Goal: Task Accomplishment & Management: Complete application form

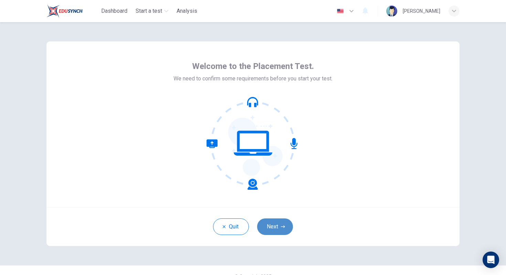
click at [285, 226] on icon "button" at bounding box center [283, 226] width 4 height 4
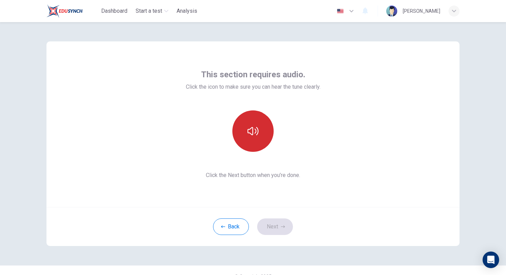
click at [260, 122] on button "button" at bounding box center [253, 130] width 41 height 41
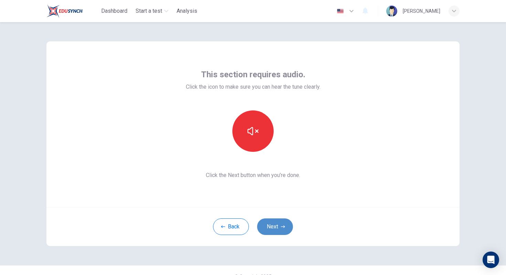
click at [277, 225] on button "Next" at bounding box center [275, 226] width 36 height 17
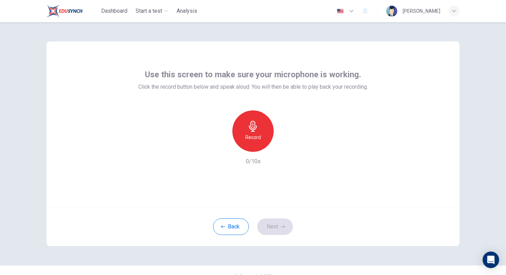
click at [258, 130] on icon "button" at bounding box center [253, 126] width 11 height 11
click at [250, 130] on icon "button" at bounding box center [253, 126] width 11 height 11
click at [281, 147] on icon "button" at bounding box center [284, 146] width 7 height 7
click at [283, 146] on icon "button" at bounding box center [284, 146] width 7 height 7
click at [253, 129] on icon "button" at bounding box center [253, 126] width 11 height 11
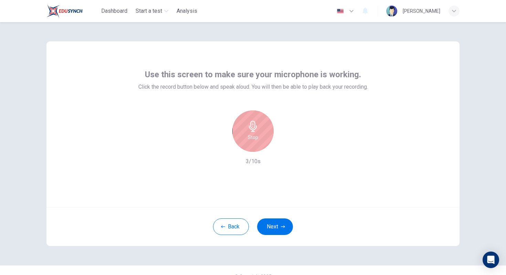
click at [256, 131] on icon "button" at bounding box center [253, 126] width 11 height 11
click at [282, 149] on icon "button" at bounding box center [284, 146] width 7 height 7
click at [262, 128] on div "Record" at bounding box center [253, 130] width 41 height 41
click at [264, 128] on div "Stop" at bounding box center [253, 130] width 41 height 41
click at [285, 150] on div "button" at bounding box center [284, 146] width 11 height 11
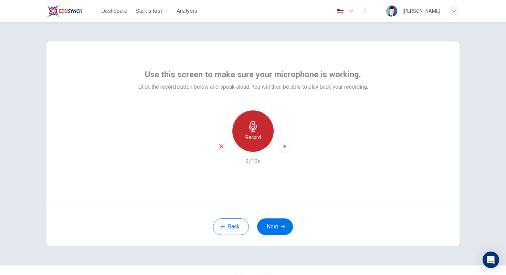
click at [257, 125] on icon "button" at bounding box center [253, 126] width 11 height 11
click at [259, 129] on div "Stop" at bounding box center [253, 130] width 41 height 41
click at [294, 159] on div "Record 2/10s" at bounding box center [253, 137] width 230 height 55
click at [287, 144] on icon "button" at bounding box center [284, 146] width 7 height 7
click at [219, 149] on div "button" at bounding box center [221, 146] width 11 height 11
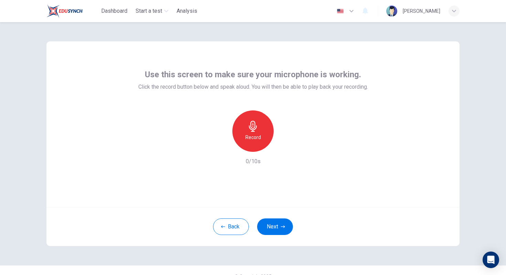
click at [262, 136] on div "Record" at bounding box center [253, 130] width 41 height 41
click at [259, 137] on div "Stop" at bounding box center [253, 130] width 41 height 41
click at [280, 147] on div "button" at bounding box center [284, 146] width 11 height 11
click at [222, 144] on icon "button" at bounding box center [221, 146] width 6 height 6
click at [257, 138] on h6 "Record" at bounding box center [254, 137] width 16 height 8
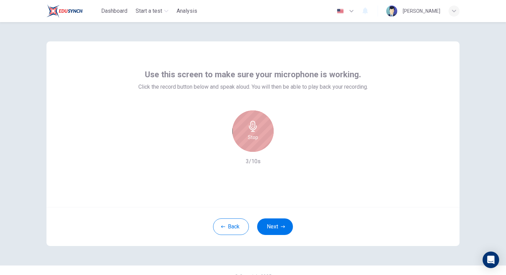
click at [257, 138] on h6 "Stop" at bounding box center [253, 137] width 10 height 8
click at [286, 148] on icon "button" at bounding box center [284, 146] width 7 height 7
click at [224, 144] on icon "button" at bounding box center [221, 146] width 6 height 6
click at [252, 138] on h6 "Record" at bounding box center [254, 137] width 16 height 8
click at [259, 133] on div "Stop" at bounding box center [253, 130] width 41 height 41
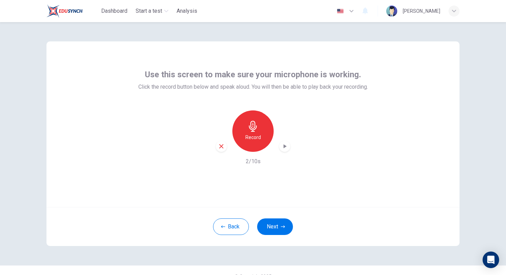
click at [286, 144] on icon "button" at bounding box center [284, 146] width 7 height 7
click at [283, 149] on icon "button" at bounding box center [284, 146] width 7 height 7
click at [222, 141] on div "button" at bounding box center [221, 146] width 11 height 11
click at [260, 142] on div "Record" at bounding box center [253, 130] width 41 height 41
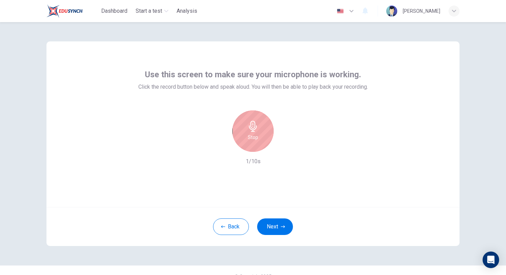
click at [260, 142] on div "Stop" at bounding box center [253, 130] width 41 height 41
click at [281, 147] on div "button" at bounding box center [284, 146] width 11 height 11
click at [253, 127] on icon "button" at bounding box center [253, 126] width 11 height 11
click at [258, 133] on div "Stop" at bounding box center [253, 130] width 41 height 41
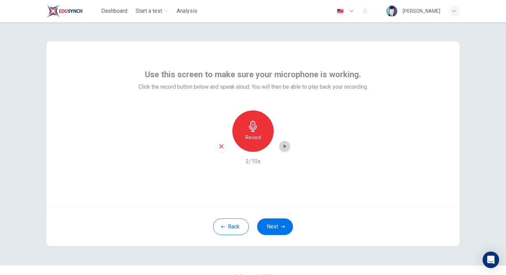
click at [281, 146] on div "button" at bounding box center [284, 146] width 11 height 11
click at [286, 147] on icon "button" at bounding box center [284, 146] width 7 height 7
click at [234, 221] on button "Back" at bounding box center [231, 226] width 36 height 17
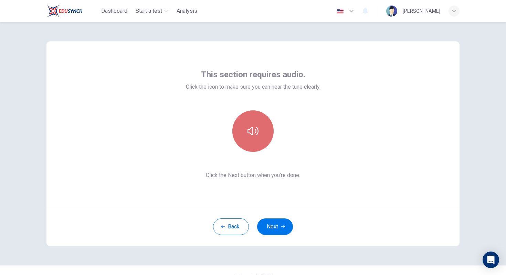
click at [258, 124] on button "button" at bounding box center [253, 130] width 41 height 41
click at [259, 124] on button "button" at bounding box center [253, 130] width 41 height 41
click at [259, 123] on button "button" at bounding box center [253, 130] width 41 height 41
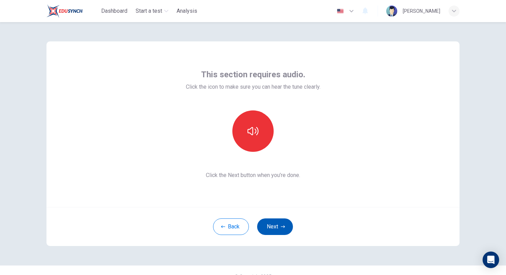
click at [284, 232] on button "Next" at bounding box center [275, 226] width 36 height 17
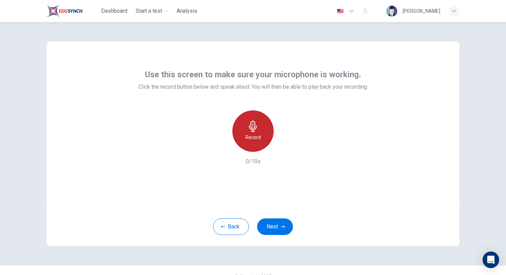
click at [258, 146] on div "Record" at bounding box center [253, 130] width 41 height 41
click at [262, 130] on div "Stop" at bounding box center [253, 130] width 41 height 41
click at [287, 145] on icon "button" at bounding box center [284, 146] width 7 height 7
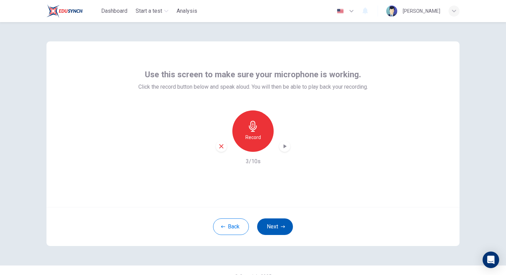
click at [281, 226] on icon "button" at bounding box center [283, 226] width 4 height 4
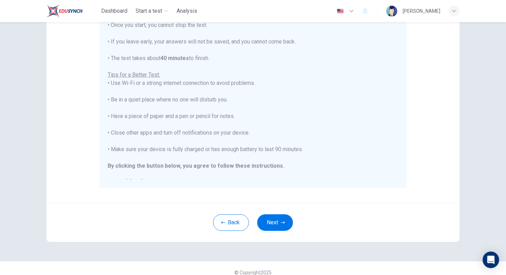
scroll to position [109, 0]
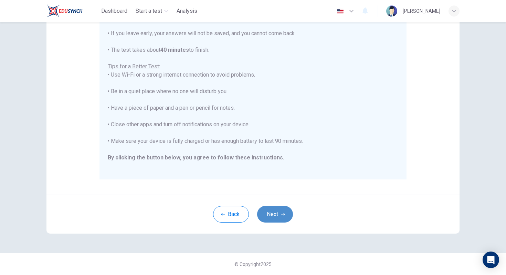
click at [284, 212] on icon "button" at bounding box center [283, 214] width 4 height 4
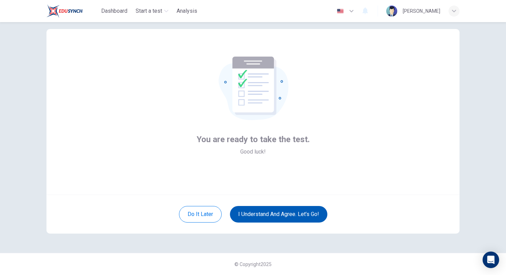
click at [296, 212] on button "I understand and agree. Let’s go!" at bounding box center [278, 214] width 97 height 17
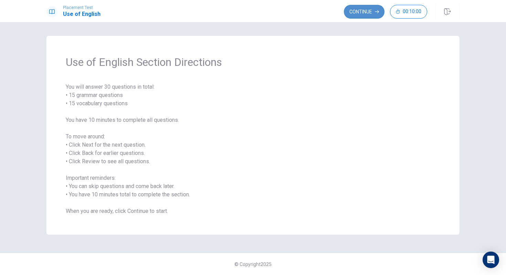
click at [380, 10] on button "Continue" at bounding box center [364, 12] width 41 height 14
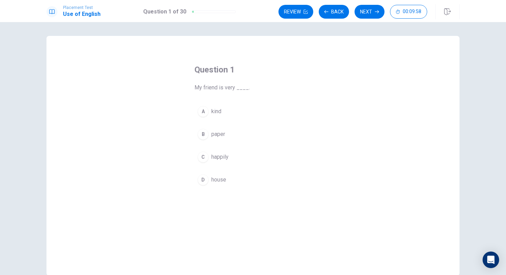
click at [201, 110] on div "A" at bounding box center [203, 111] width 11 height 11
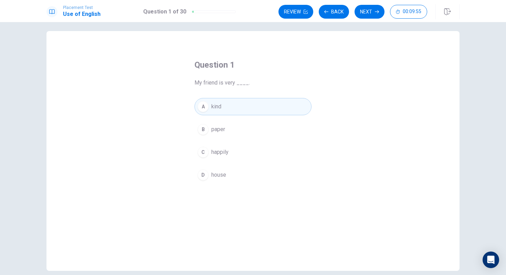
scroll to position [4, 0]
click at [207, 109] on div "A" at bounding box center [203, 106] width 11 height 11
click at [371, 8] on button "Next" at bounding box center [370, 12] width 30 height 14
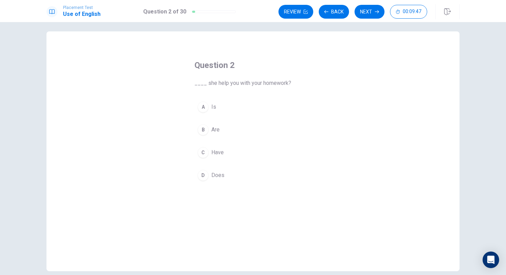
click at [207, 177] on div "D" at bounding box center [203, 174] width 11 height 11
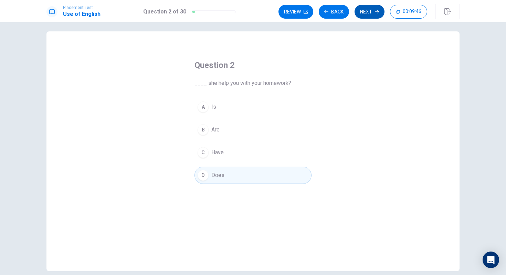
click at [374, 12] on button "Next" at bounding box center [370, 12] width 30 height 14
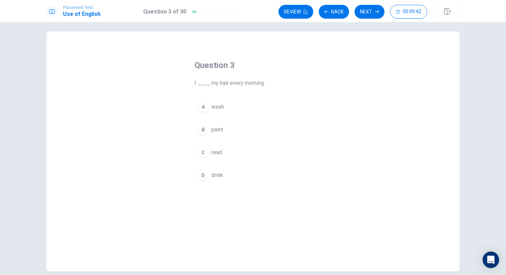
click at [210, 96] on div "Question 3 I ____ my hair every morning. A wash B paint C read D drink" at bounding box center [253, 122] width 145 height 146
click at [210, 104] on button "A wash" at bounding box center [253, 106] width 117 height 17
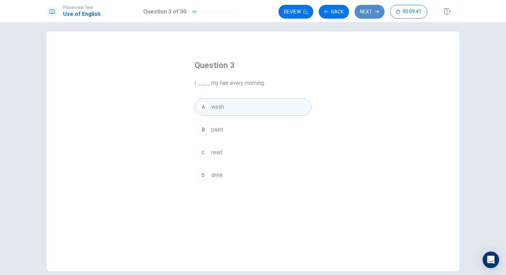
click at [378, 7] on button "Next" at bounding box center [370, 12] width 30 height 14
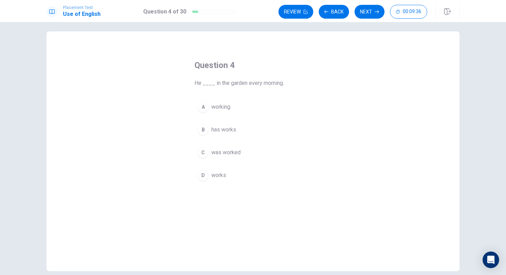
click at [224, 174] on span "works" at bounding box center [219, 175] width 15 height 8
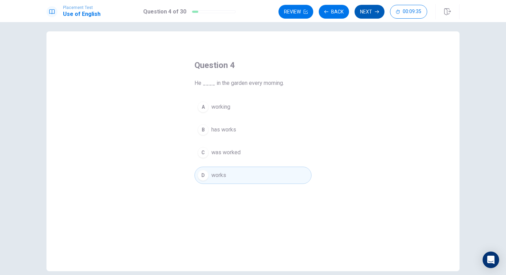
click at [364, 9] on button "Next" at bounding box center [370, 12] width 30 height 14
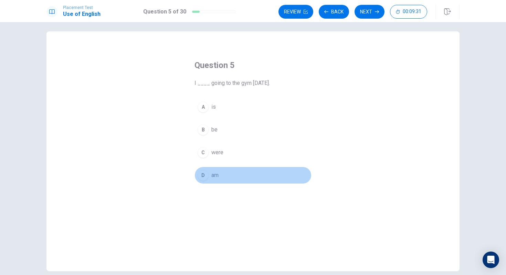
click at [216, 174] on span "am" at bounding box center [215, 175] width 7 height 8
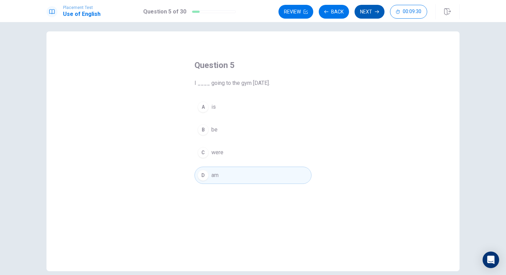
click at [372, 14] on button "Next" at bounding box center [370, 12] width 30 height 14
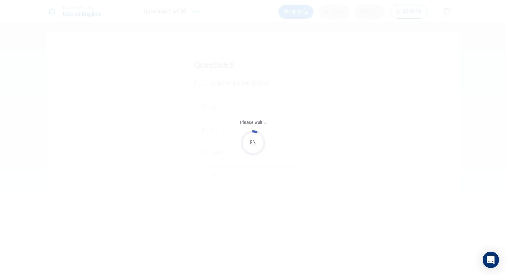
scroll to position [0, 0]
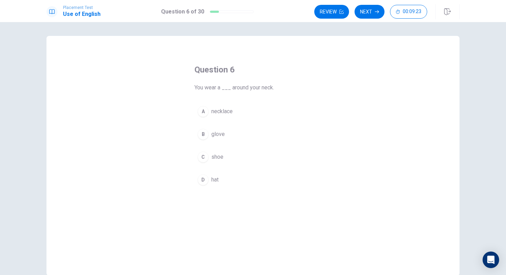
click at [227, 114] on span "necklace" at bounding box center [222, 111] width 21 height 8
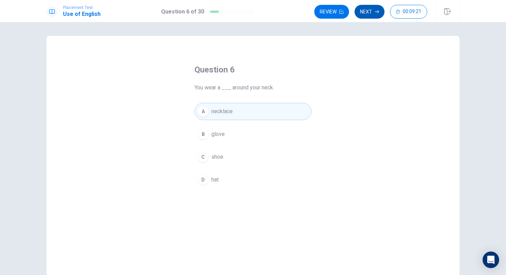
click at [376, 14] on button "Next" at bounding box center [370, 12] width 30 height 14
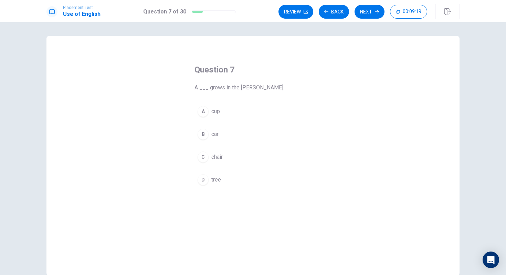
click at [213, 174] on button "D tree" at bounding box center [253, 179] width 117 height 17
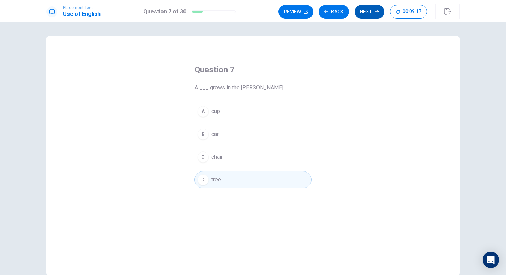
click at [368, 9] on button "Next" at bounding box center [370, 12] width 30 height 14
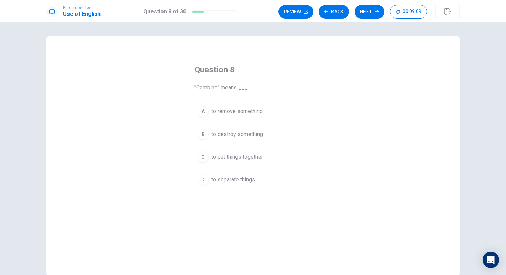
click at [238, 153] on span "to put things together" at bounding box center [238, 157] width 52 height 8
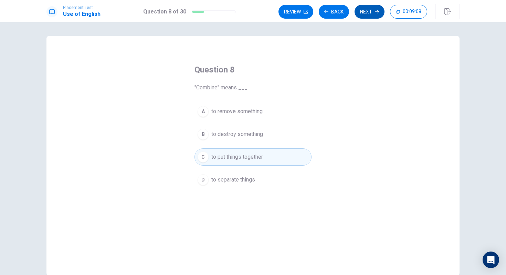
click at [373, 14] on button "Next" at bounding box center [370, 12] width 30 height 14
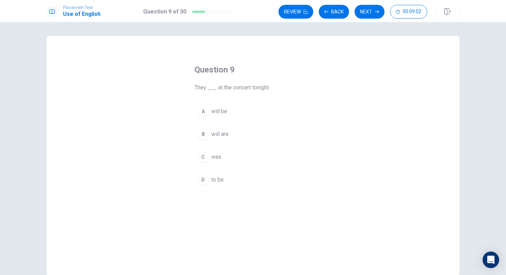
click at [224, 110] on span "will be" at bounding box center [220, 111] width 16 height 8
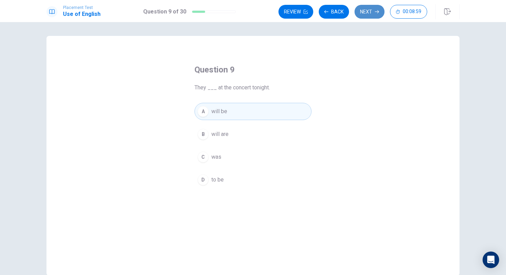
click at [376, 12] on icon "button" at bounding box center [377, 12] width 4 height 4
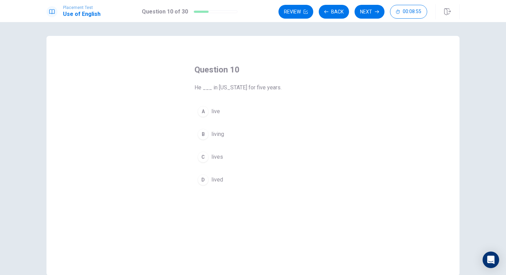
click at [223, 160] on button "C lives" at bounding box center [253, 156] width 117 height 17
click at [223, 176] on button "D lived" at bounding box center [253, 179] width 117 height 17
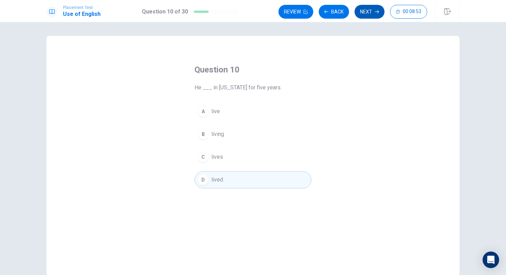
click at [367, 16] on button "Next" at bounding box center [370, 12] width 30 height 14
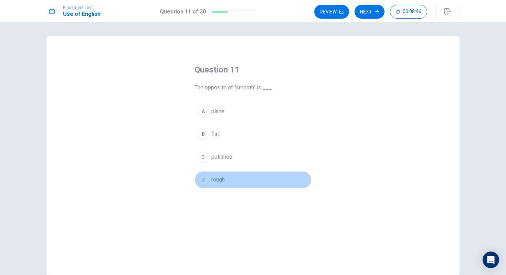
click at [222, 179] on span "rough" at bounding box center [218, 179] width 13 height 8
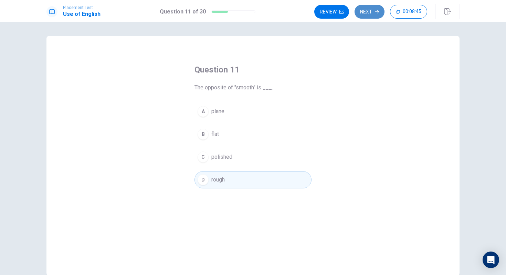
click at [376, 14] on button "Next" at bounding box center [370, 12] width 30 height 14
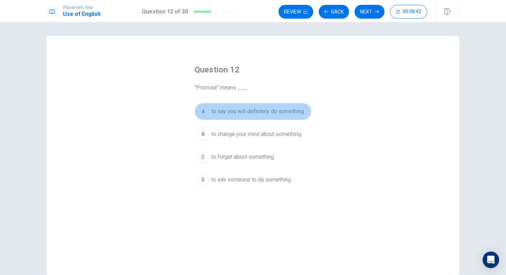
click at [266, 115] on span "to say you will definitely do something" at bounding box center [258, 111] width 93 height 8
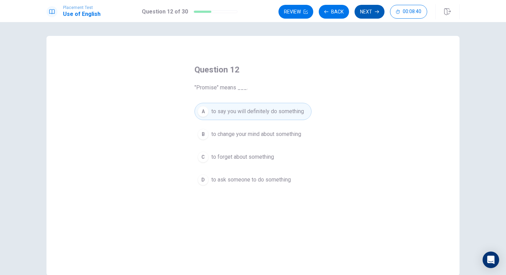
click at [371, 14] on button "Next" at bounding box center [370, 12] width 30 height 14
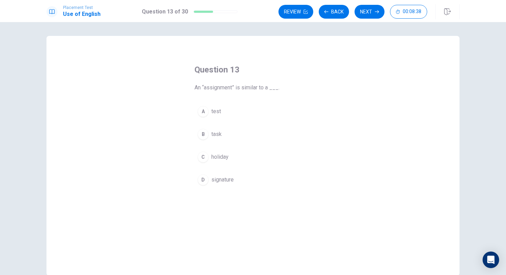
click at [236, 135] on button "B task" at bounding box center [253, 133] width 117 height 17
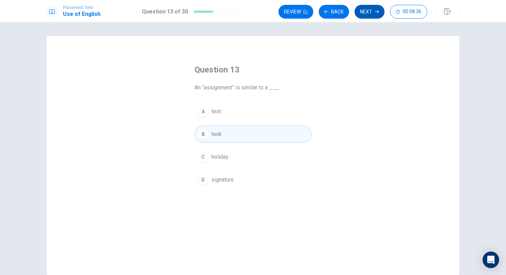
click at [375, 15] on button "Next" at bounding box center [370, 12] width 30 height 14
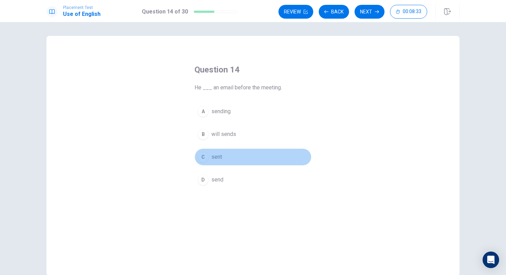
click at [223, 160] on button "C sent" at bounding box center [253, 156] width 117 height 17
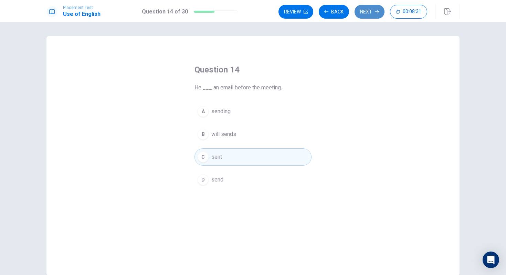
click at [371, 13] on button "Next" at bounding box center [370, 12] width 30 height 14
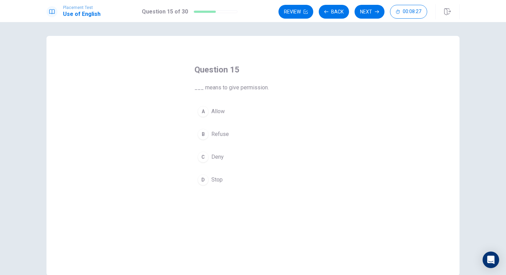
click at [230, 113] on button "A Allow" at bounding box center [253, 111] width 117 height 17
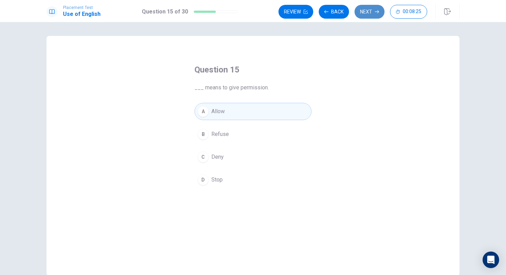
click at [372, 11] on button "Next" at bounding box center [370, 12] width 30 height 14
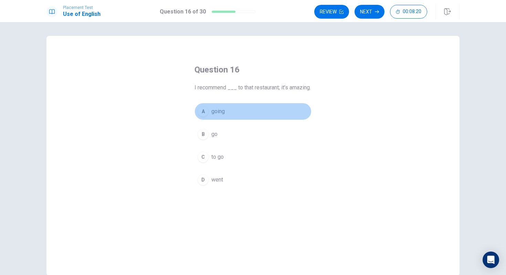
click at [224, 115] on span "going" at bounding box center [218, 111] width 13 height 8
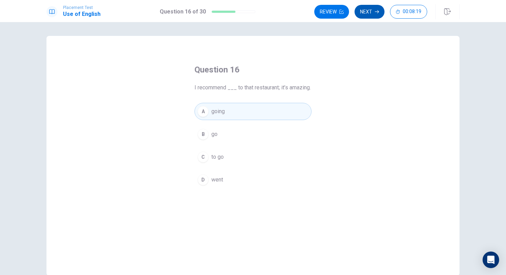
click at [373, 13] on button "Next" at bounding box center [370, 12] width 30 height 14
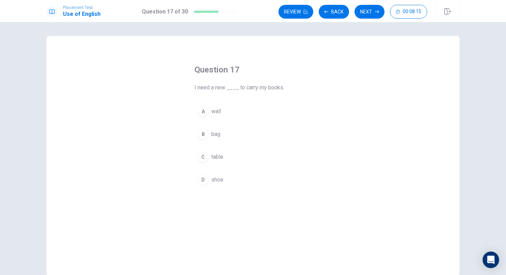
click at [219, 132] on span "bag" at bounding box center [216, 134] width 9 height 8
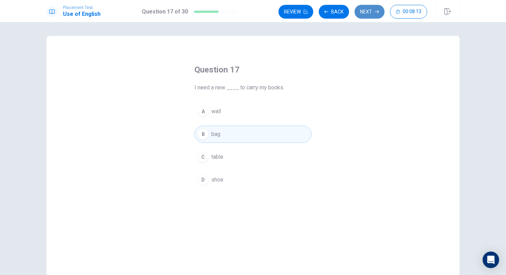
click at [371, 9] on button "Next" at bounding box center [370, 12] width 30 height 14
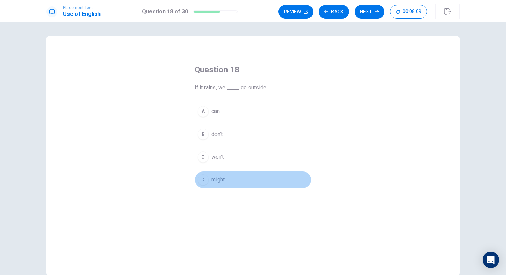
click at [213, 180] on span "might" at bounding box center [218, 179] width 13 height 8
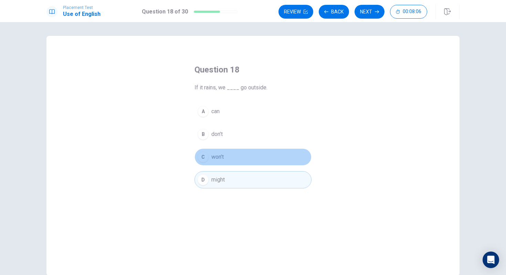
click at [222, 157] on span "won’t" at bounding box center [218, 157] width 12 height 8
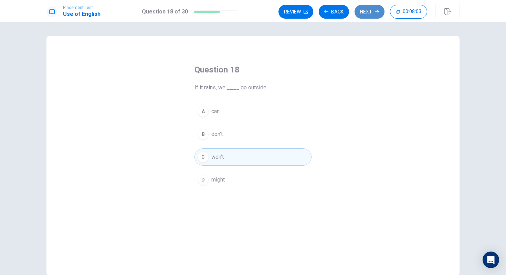
click at [375, 12] on icon "button" at bounding box center [377, 12] width 4 height 4
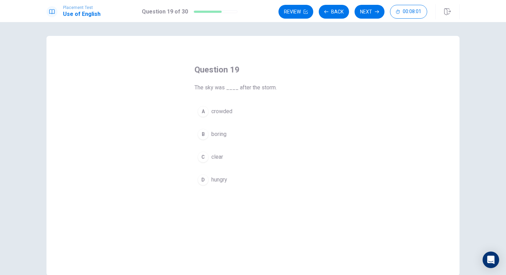
click at [222, 160] on span "clear" at bounding box center [218, 157] width 12 height 8
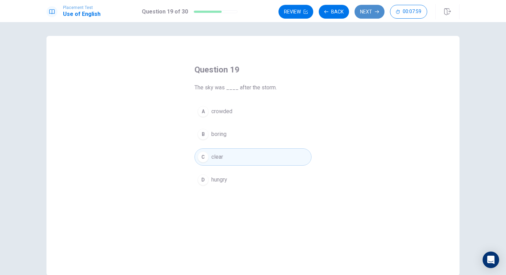
click at [372, 9] on button "Next" at bounding box center [370, 12] width 30 height 14
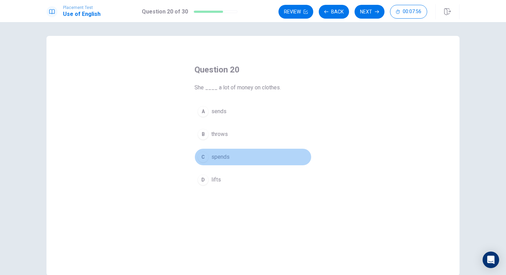
click at [228, 158] on span "spends" at bounding box center [221, 157] width 18 height 8
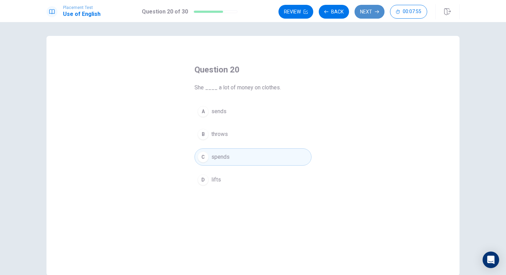
click at [372, 13] on button "Next" at bounding box center [370, 12] width 30 height 14
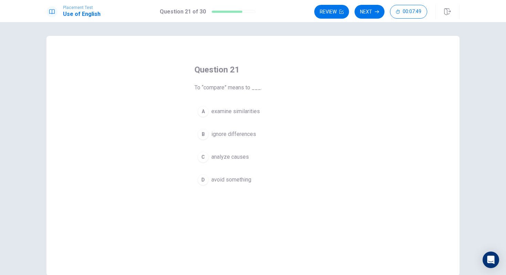
click at [247, 110] on span "examine similarities" at bounding box center [236, 111] width 49 height 8
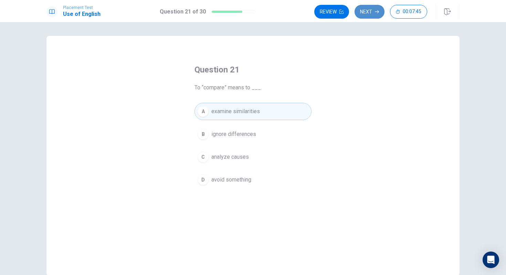
click at [374, 13] on button "Next" at bounding box center [370, 12] width 30 height 14
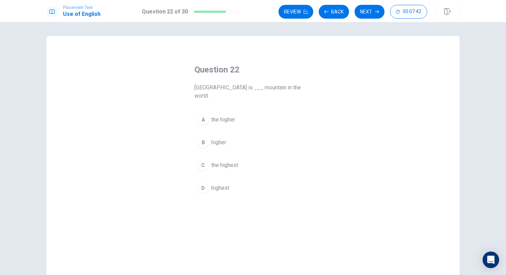
click at [228, 161] on span "the highest" at bounding box center [225, 165] width 27 height 8
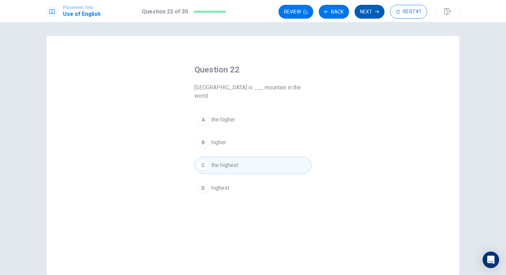
click at [370, 10] on button "Next" at bounding box center [370, 12] width 30 height 14
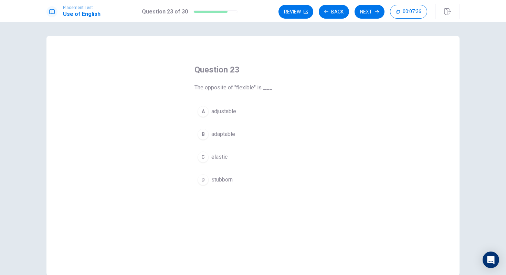
click at [220, 179] on span "stubborn" at bounding box center [222, 179] width 21 height 8
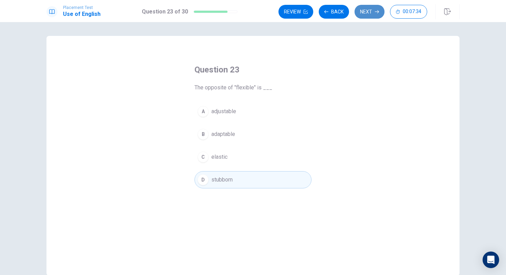
click at [367, 17] on button "Next" at bounding box center [370, 12] width 30 height 14
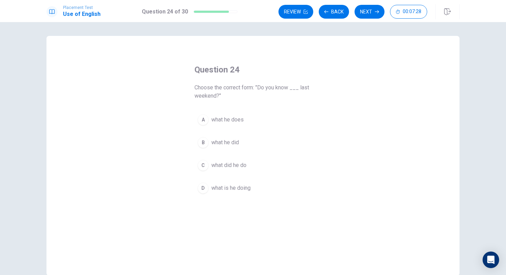
click at [227, 144] on span "what he did" at bounding box center [226, 142] width 28 height 8
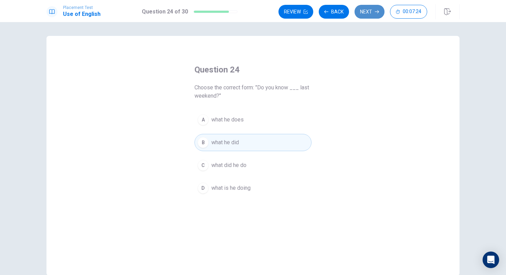
click at [365, 13] on button "Next" at bounding box center [370, 12] width 30 height 14
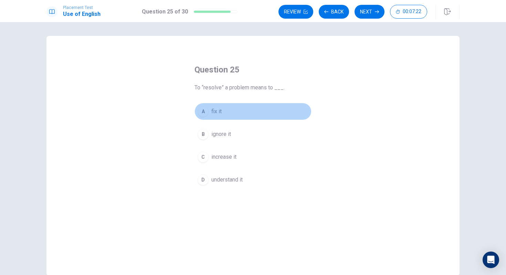
click at [220, 112] on span "fix it" at bounding box center [217, 111] width 10 height 8
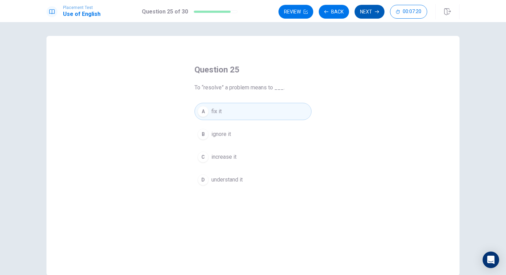
click at [373, 8] on button "Next" at bounding box center [370, 12] width 30 height 14
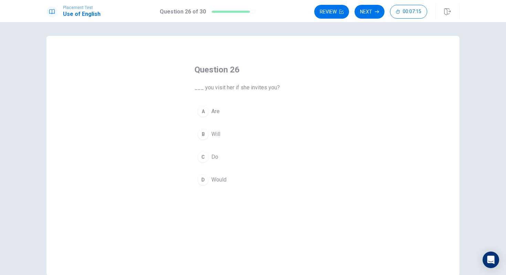
click at [217, 133] on span "Will" at bounding box center [216, 134] width 9 height 8
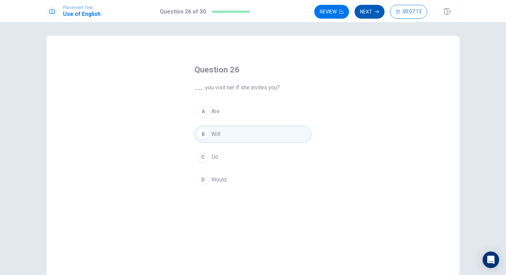
click at [372, 14] on button "Next" at bounding box center [370, 12] width 30 height 14
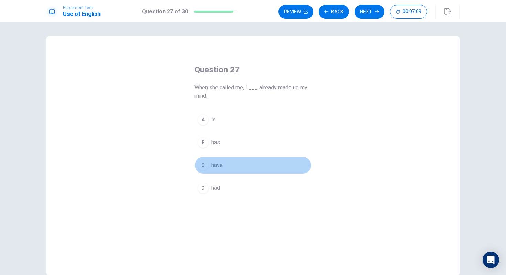
click at [220, 163] on span "have" at bounding box center [217, 165] width 11 height 8
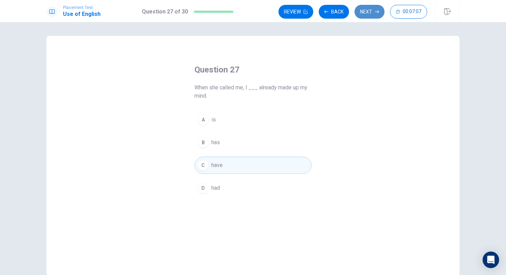
click at [371, 16] on button "Next" at bounding box center [370, 12] width 30 height 14
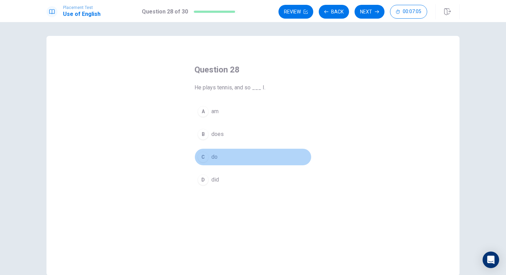
click at [216, 154] on span "do" at bounding box center [215, 157] width 6 height 8
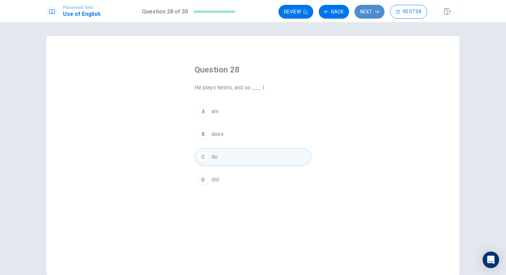
click at [377, 9] on button "Next" at bounding box center [370, 12] width 30 height 14
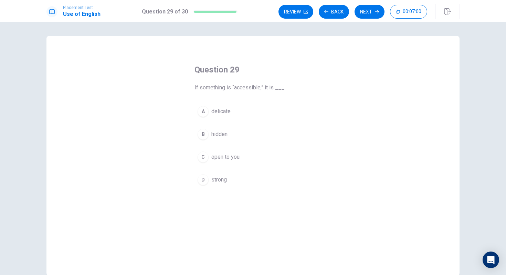
click at [224, 155] on span "open to you" at bounding box center [226, 157] width 28 height 8
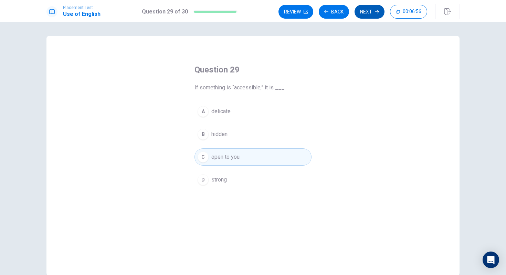
click at [377, 16] on button "Next" at bounding box center [370, 12] width 30 height 14
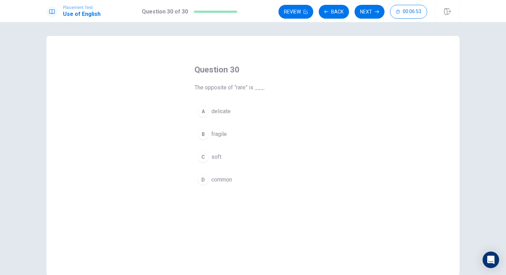
click at [223, 178] on span "common" at bounding box center [222, 179] width 21 height 8
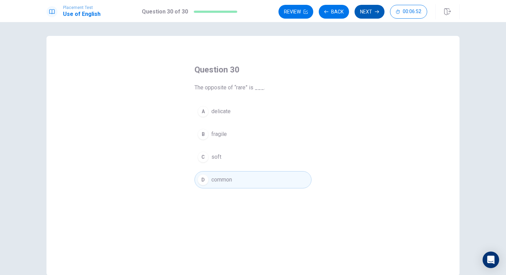
click at [376, 9] on button "Next" at bounding box center [370, 12] width 30 height 14
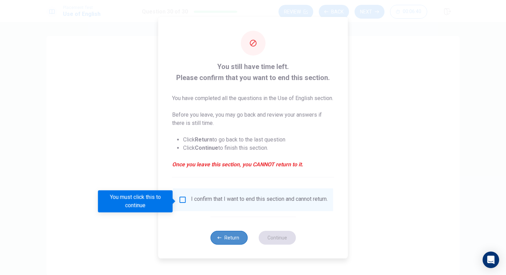
click at [219, 238] on icon "button" at bounding box center [220, 237] width 4 height 2
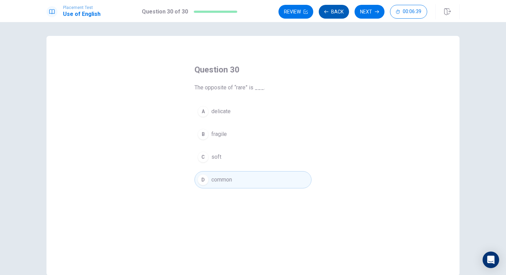
click at [339, 11] on button "Back" at bounding box center [334, 12] width 30 height 14
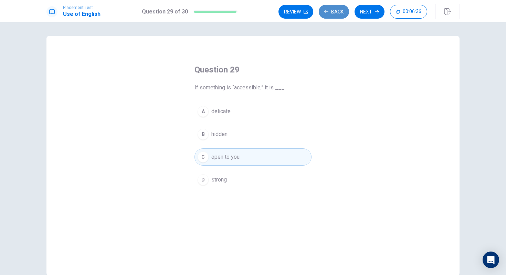
click at [339, 11] on button "Back" at bounding box center [334, 12] width 30 height 14
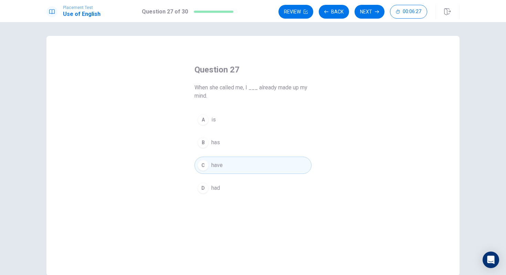
click at [225, 183] on button "D had" at bounding box center [253, 187] width 117 height 17
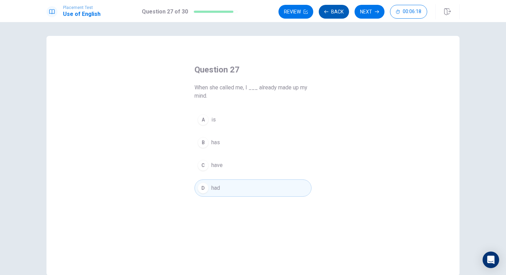
click at [338, 14] on button "Back" at bounding box center [334, 12] width 30 height 14
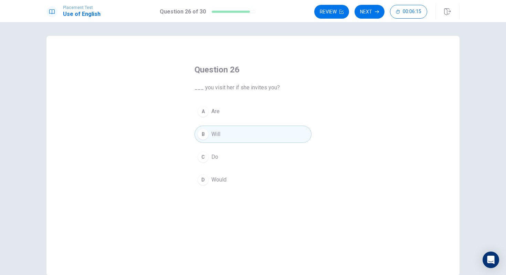
click at [338, 14] on button "Review" at bounding box center [332, 12] width 35 height 14
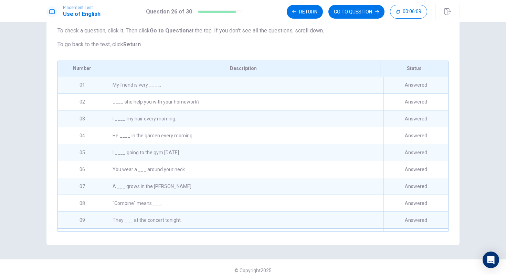
click at [287, 101] on div "____ she help you with your homework?" at bounding box center [245, 101] width 277 height 17
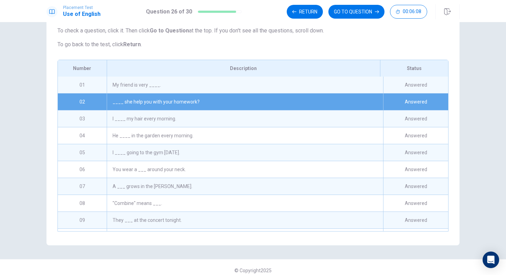
click at [294, 93] on div "My friend is very ____." at bounding box center [245, 84] width 277 height 17
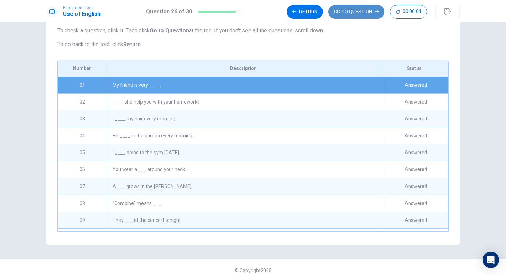
click at [358, 9] on button "GO TO QUESTION" at bounding box center [357, 12] width 56 height 14
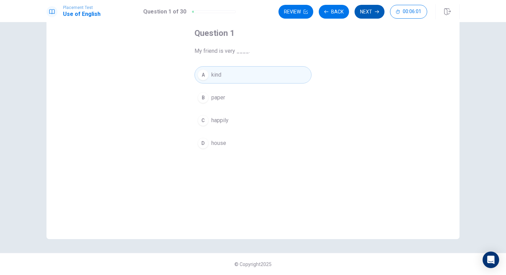
click at [366, 15] on button "Next" at bounding box center [370, 12] width 30 height 14
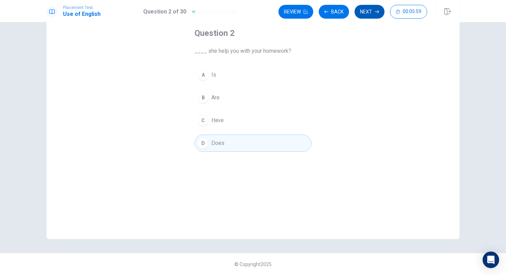
click at [369, 13] on button "Next" at bounding box center [370, 12] width 30 height 14
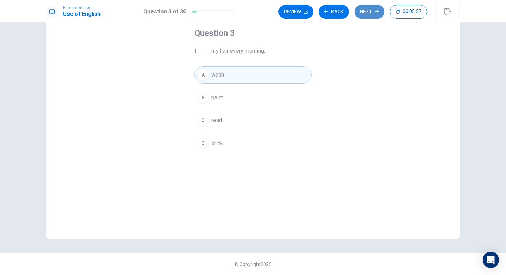
click at [369, 13] on button "Next" at bounding box center [370, 12] width 30 height 14
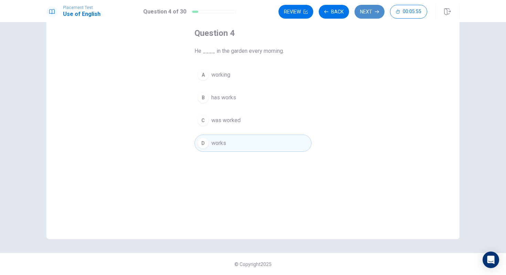
click at [369, 13] on button "Next" at bounding box center [370, 12] width 30 height 14
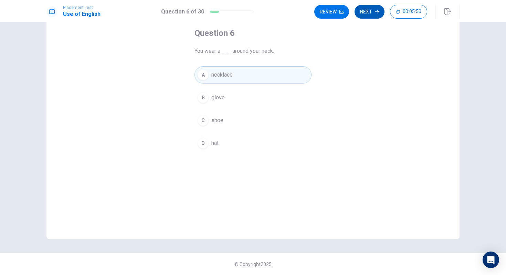
click at [369, 13] on button "Next" at bounding box center [370, 12] width 30 height 14
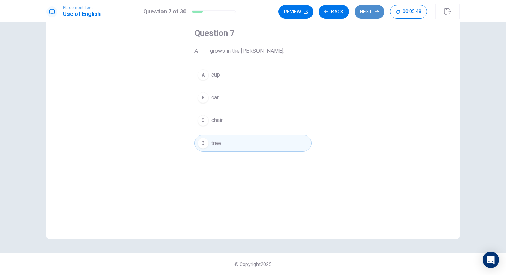
click at [369, 13] on button "Next" at bounding box center [370, 12] width 30 height 14
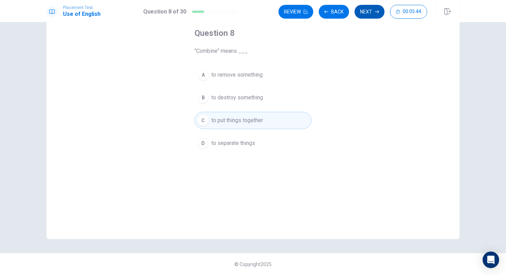
click at [369, 13] on button "Next" at bounding box center [370, 12] width 30 height 14
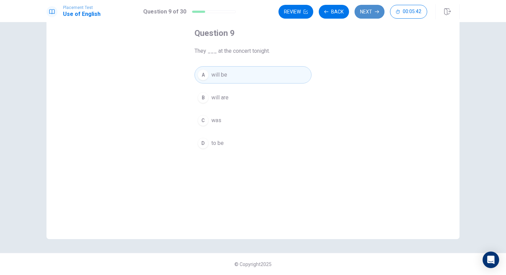
click at [369, 13] on button "Next" at bounding box center [370, 12] width 30 height 14
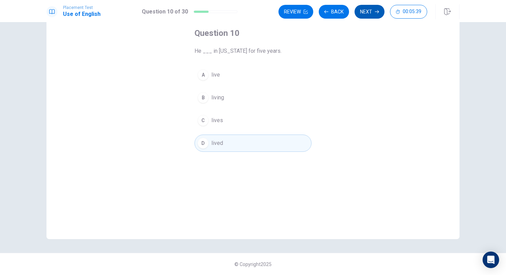
click at [372, 13] on button "Next" at bounding box center [370, 12] width 30 height 14
click at [372, 17] on button "Next" at bounding box center [370, 12] width 30 height 14
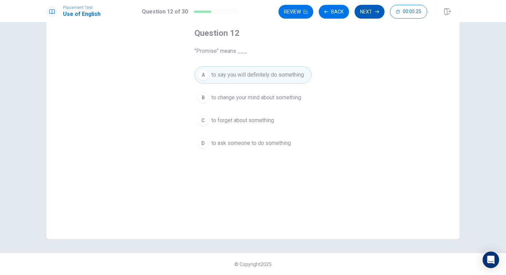
click at [375, 12] on icon "button" at bounding box center [377, 12] width 4 height 4
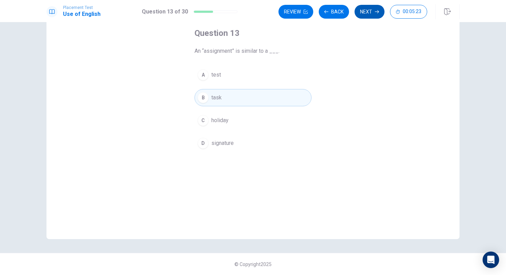
click at [375, 12] on icon "button" at bounding box center [377, 12] width 4 height 4
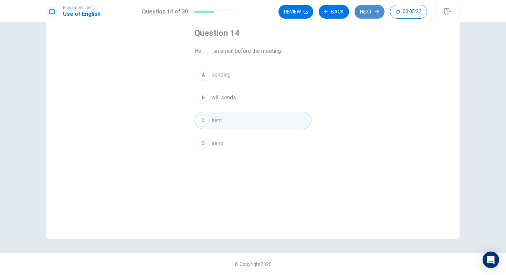
click at [375, 12] on icon "button" at bounding box center [377, 12] width 4 height 4
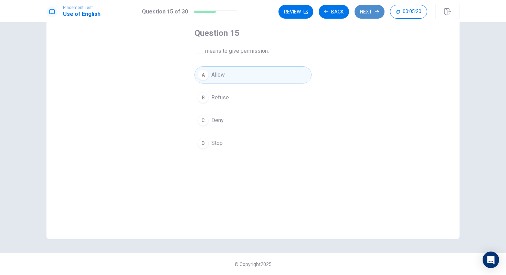
click at [375, 12] on icon "button" at bounding box center [377, 12] width 4 height 4
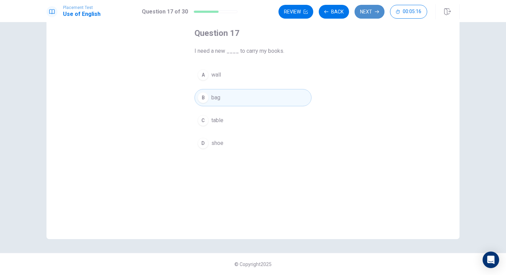
click at [375, 12] on icon "button" at bounding box center [377, 12] width 4 height 4
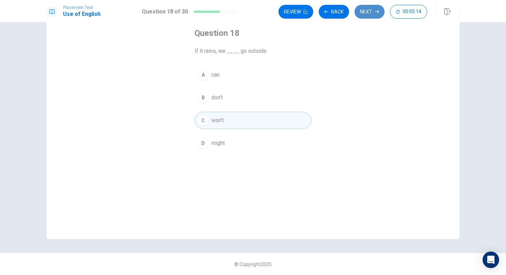
click at [375, 12] on icon "button" at bounding box center [377, 12] width 4 height 4
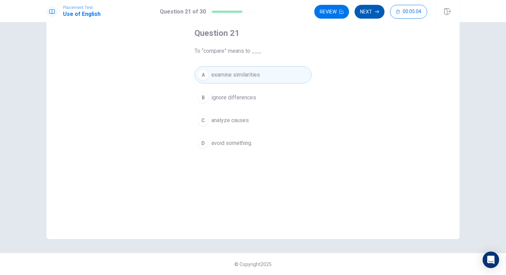
click at [375, 12] on icon "button" at bounding box center [377, 12] width 4 height 4
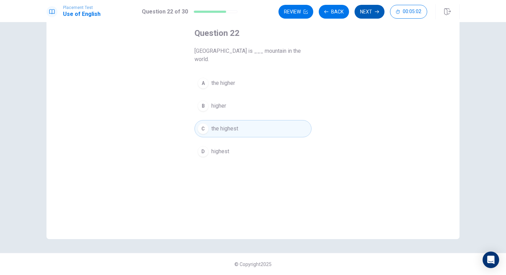
click at [375, 12] on icon "button" at bounding box center [377, 12] width 4 height 4
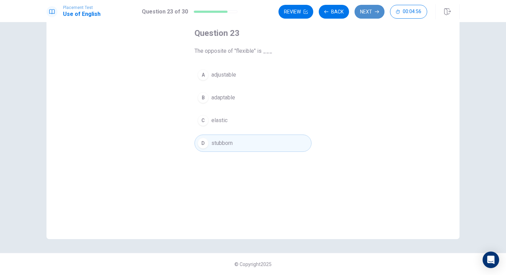
click at [375, 12] on icon "button" at bounding box center [377, 12] width 4 height 4
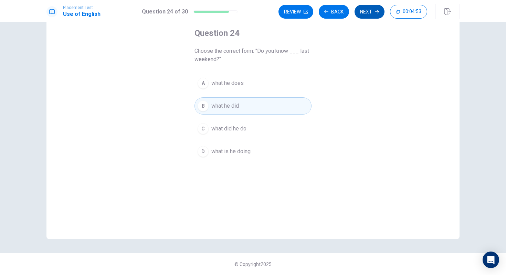
click at [375, 12] on icon "button" at bounding box center [377, 12] width 4 height 4
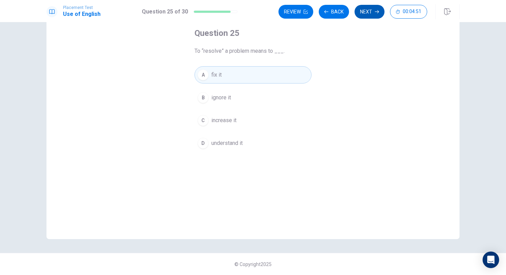
click at [375, 12] on icon "button" at bounding box center [377, 12] width 4 height 4
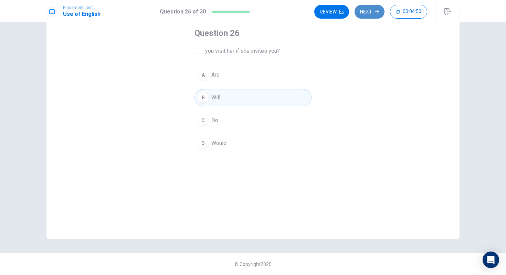
click at [375, 12] on icon "button" at bounding box center [377, 12] width 4 height 4
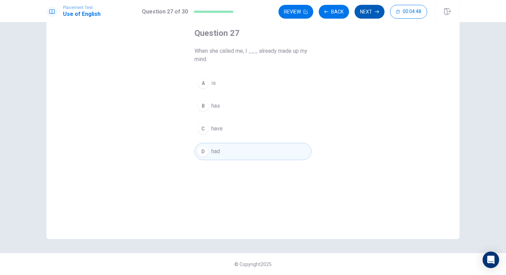
click at [375, 12] on icon "button" at bounding box center [377, 12] width 4 height 4
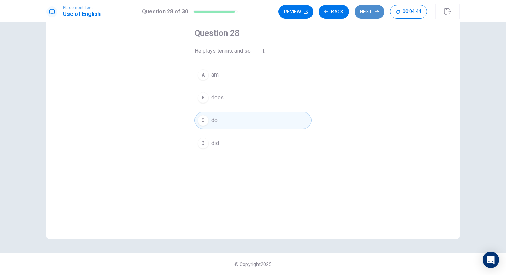
click at [375, 12] on icon "button" at bounding box center [377, 12] width 4 height 4
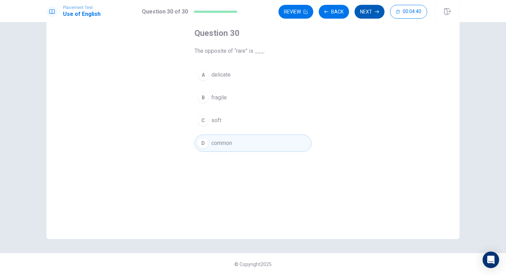
click at [375, 12] on icon "button" at bounding box center [377, 12] width 4 height 4
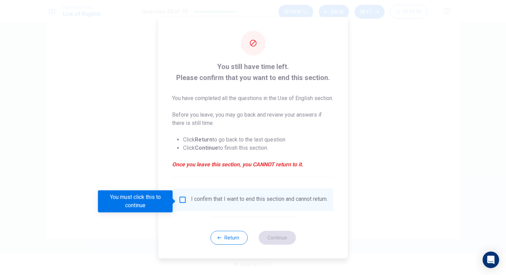
click at [197, 204] on div "I confirm that I want to end this section and cannot return." at bounding box center [259, 199] width 137 height 8
click at [179, 199] on input "You must click this to continue" at bounding box center [183, 199] width 8 height 8
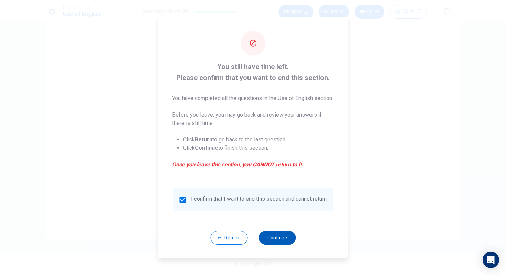
click at [272, 244] on button "Continue" at bounding box center [277, 237] width 37 height 14
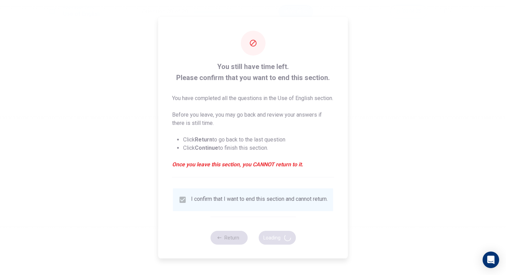
scroll to position [0, 0]
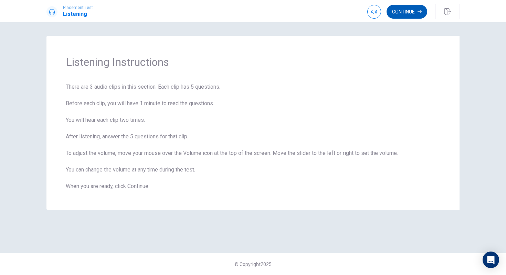
click at [402, 13] on button "Continue" at bounding box center [407, 12] width 41 height 14
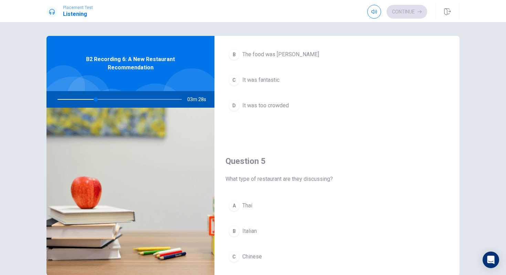
scroll to position [607, 0]
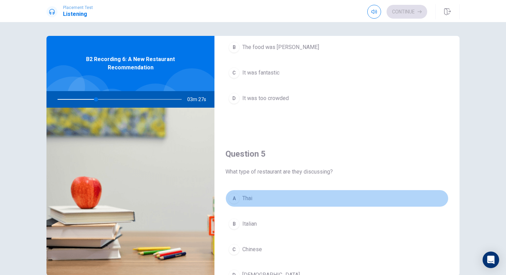
click at [237, 201] on div "A" at bounding box center [234, 198] width 11 height 11
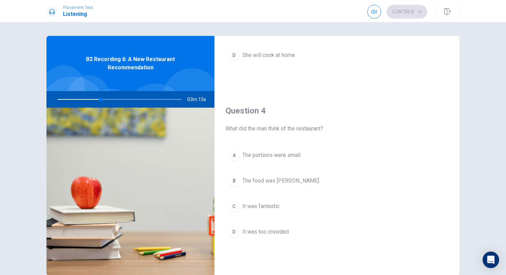
scroll to position [481, 0]
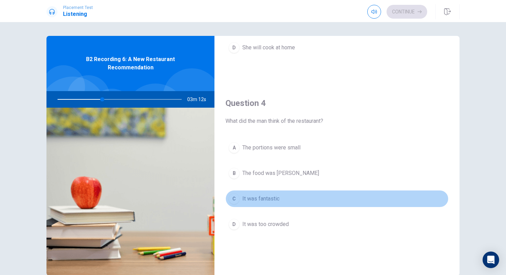
click at [256, 197] on span "It was fantastic" at bounding box center [261, 198] width 37 height 8
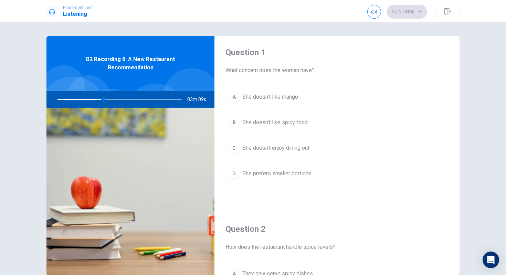
scroll to position [0, 0]
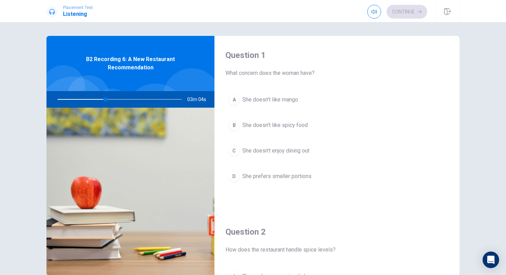
click at [284, 126] on span "She doesn’t like spicy food" at bounding box center [275, 125] width 65 height 8
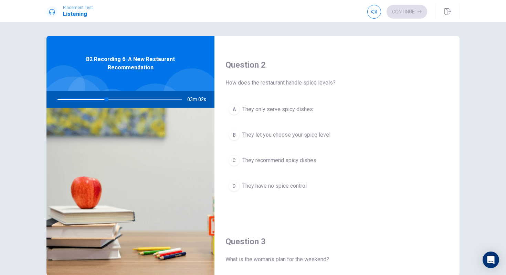
scroll to position [168, 0]
click at [267, 134] on span "They let you choose your spice level" at bounding box center [287, 133] width 88 height 8
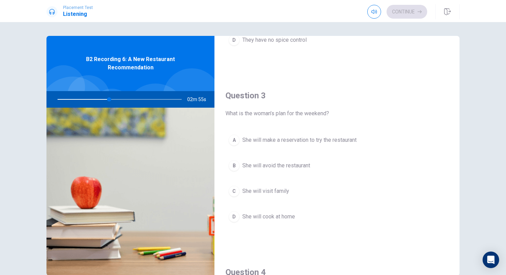
scroll to position [315, 0]
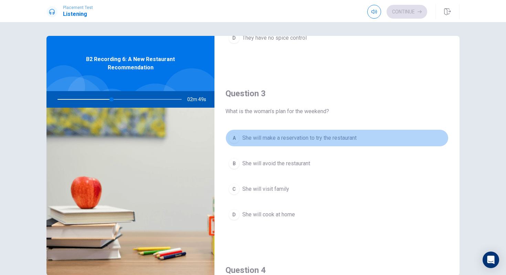
click at [289, 141] on span "She will make a reservation to try the restaurant" at bounding box center [300, 138] width 114 height 8
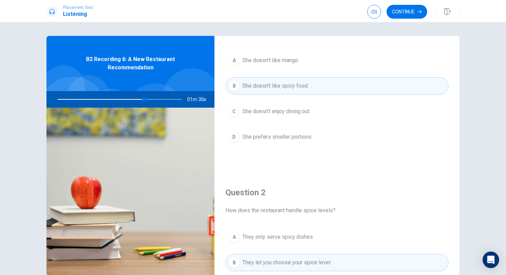
scroll to position [0, 0]
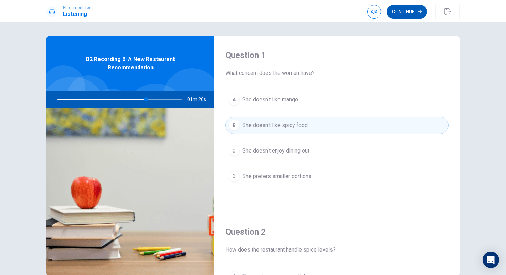
click at [418, 11] on icon "button" at bounding box center [420, 11] width 4 height 3
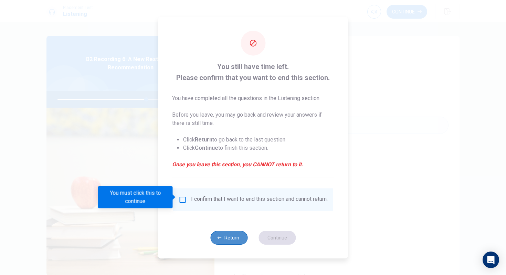
click at [226, 239] on button "Return" at bounding box center [228, 237] width 37 height 14
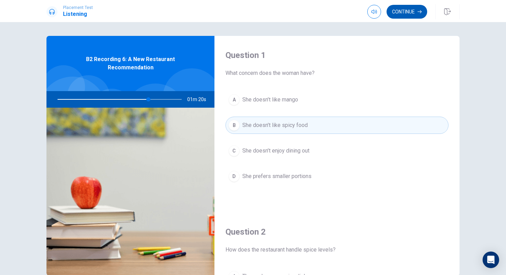
click at [411, 9] on button "Continue" at bounding box center [407, 12] width 41 height 14
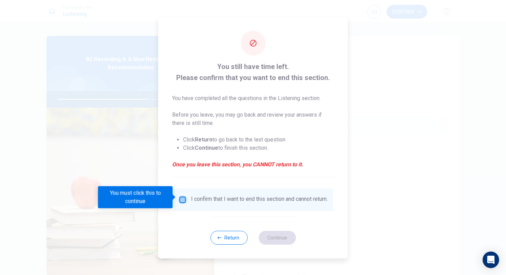
click at [182, 199] on input "You must click this to continue" at bounding box center [183, 199] width 8 height 8
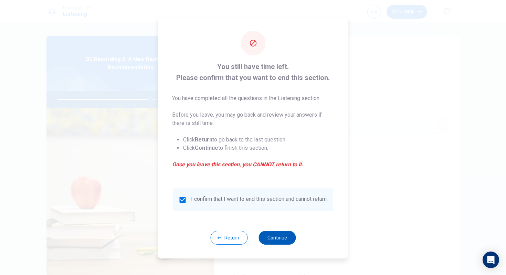
click at [275, 235] on button "Continue" at bounding box center [277, 237] width 37 height 14
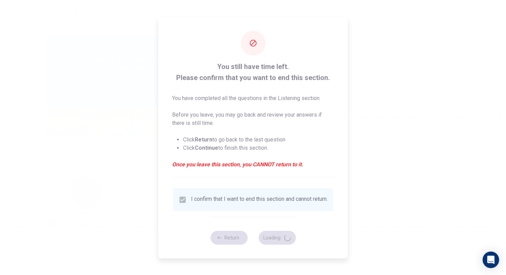
type input "75"
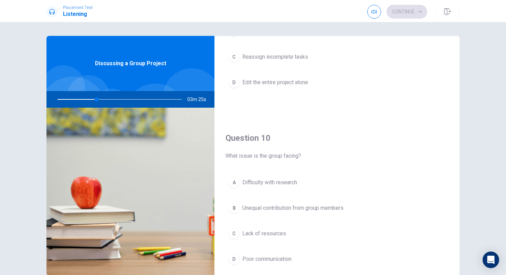
scroll to position [643, 0]
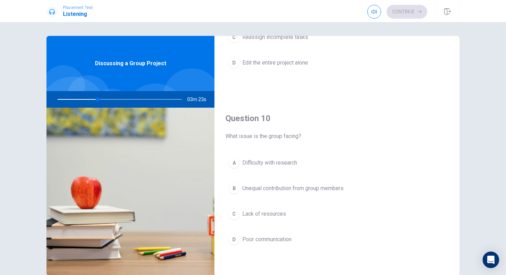
click at [285, 187] on span "Unequal contribution from group members" at bounding box center [293, 188] width 101 height 8
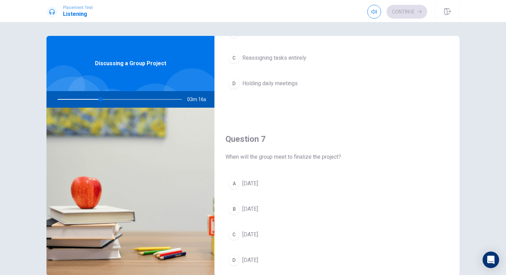
scroll to position [0, 0]
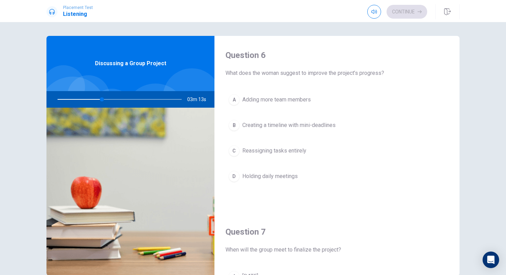
click at [285, 148] on span "Reassigning tasks entirely" at bounding box center [275, 150] width 64 height 8
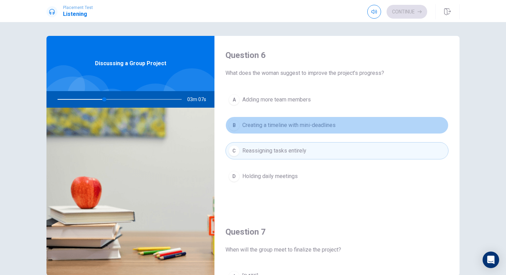
click at [289, 122] on span "Creating a timeline with mini-deadlines" at bounding box center [289, 125] width 93 height 8
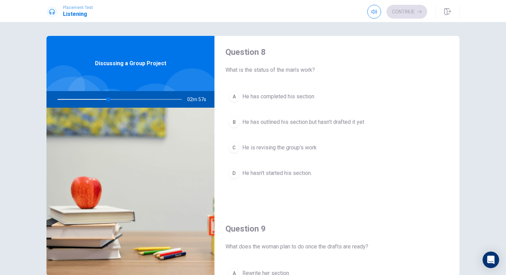
scroll to position [338, 0]
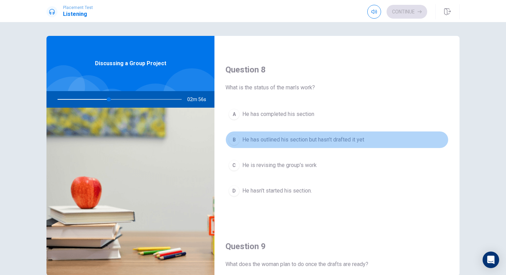
click at [291, 141] on span "He has outlined his section but hasn’t drafted it yet" at bounding box center [304, 139] width 122 height 8
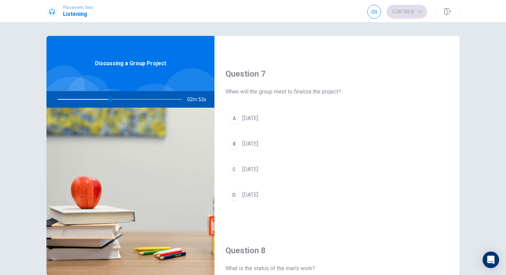
scroll to position [157, 0]
click at [258, 171] on span "[DATE]" at bounding box center [251, 170] width 16 height 8
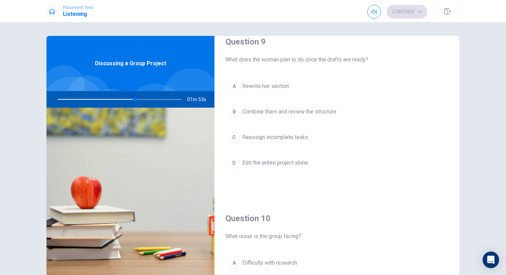
scroll to position [542, 0]
click at [282, 112] on span "Combine them and review the structure" at bounding box center [290, 112] width 94 height 8
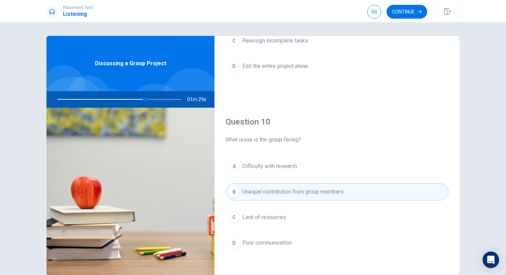
scroll to position [643, 0]
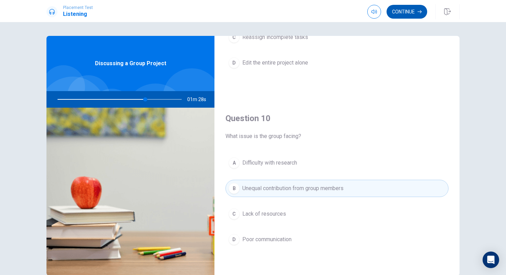
click at [421, 12] on icon "button" at bounding box center [420, 11] width 4 height 3
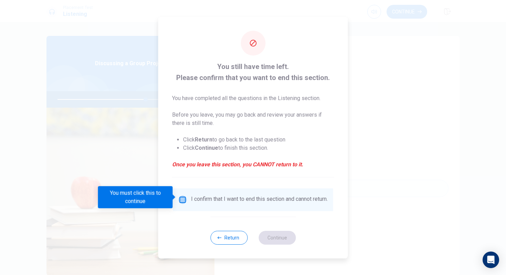
click at [184, 196] on input "You must click this to continue" at bounding box center [183, 199] width 8 height 8
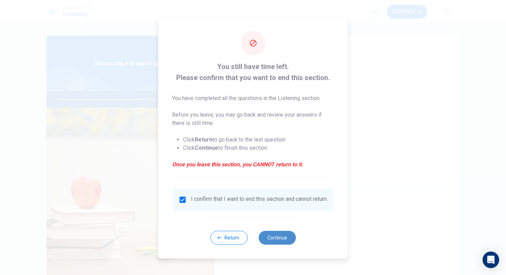
click at [279, 240] on button "Continue" at bounding box center [277, 237] width 37 height 14
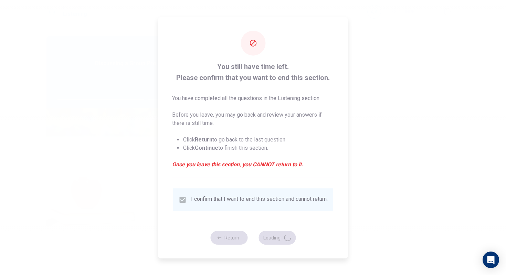
type input "72"
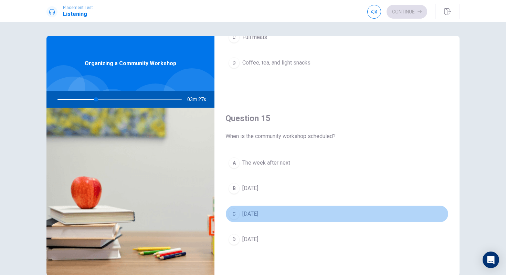
click at [257, 217] on span "[DATE]" at bounding box center [251, 213] width 16 height 8
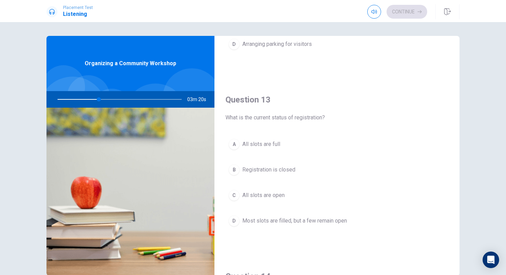
scroll to position [309, 0]
click at [277, 217] on span "Most slots are filled, but a few remain open" at bounding box center [295, 219] width 105 height 8
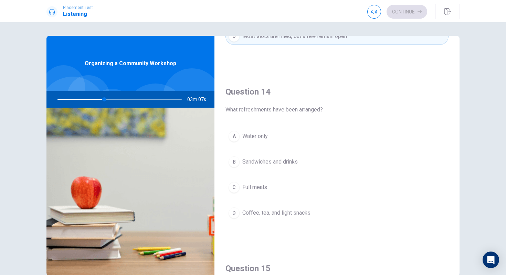
scroll to position [490, 0]
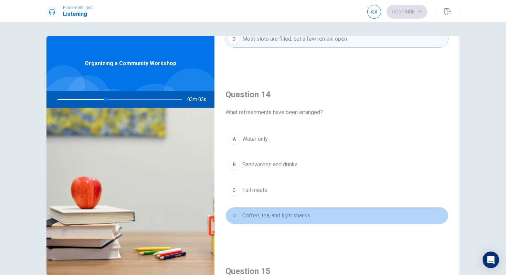
click at [265, 212] on span "Coffee, tea, and light snacks" at bounding box center [277, 215] width 68 height 8
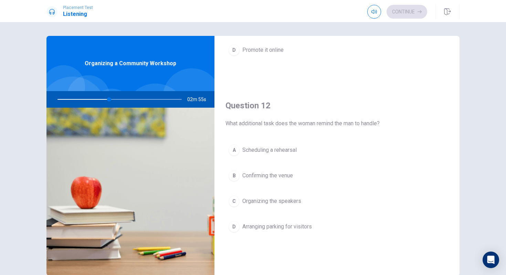
scroll to position [128, 0]
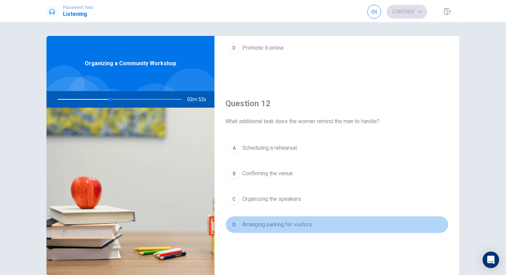
click at [278, 221] on span "Arranging parking for visitors" at bounding box center [278, 224] width 70 height 8
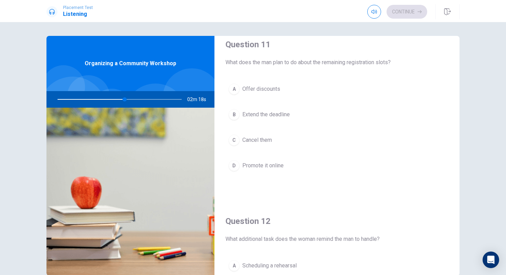
scroll to position [0, 0]
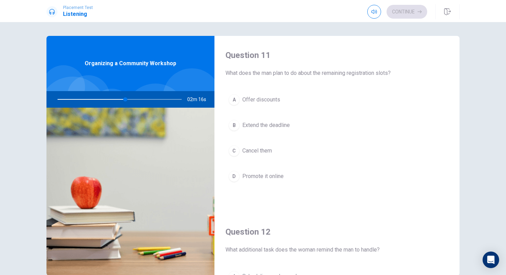
click at [266, 174] on span "Promote it online" at bounding box center [263, 176] width 41 height 8
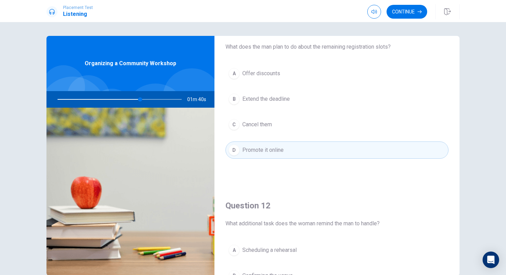
scroll to position [23, 0]
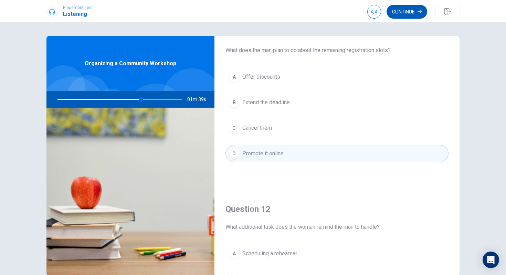
click at [404, 13] on button "Continue" at bounding box center [407, 12] width 41 height 14
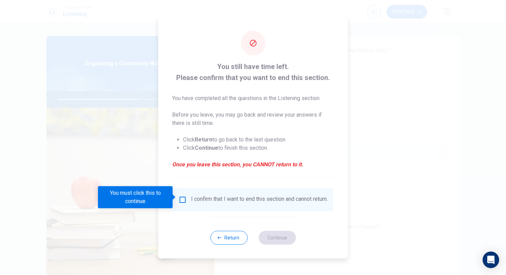
click at [183, 198] on input "You must click this to continue" at bounding box center [183, 199] width 8 height 8
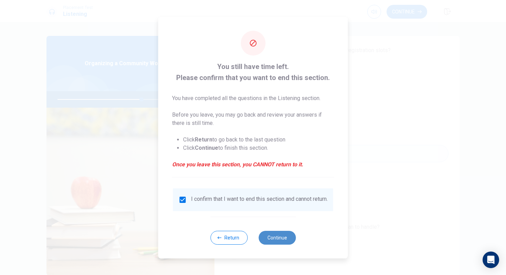
click at [272, 240] on button "Continue" at bounding box center [277, 237] width 37 height 14
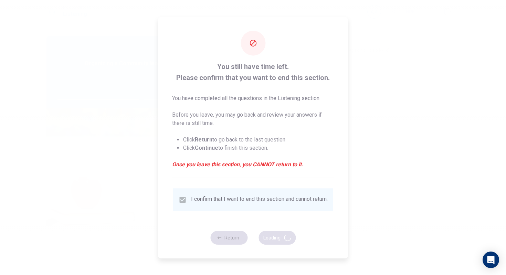
type input "68"
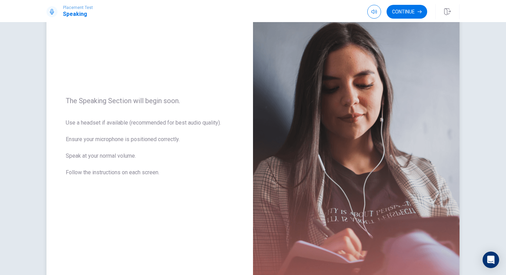
scroll to position [47, 0]
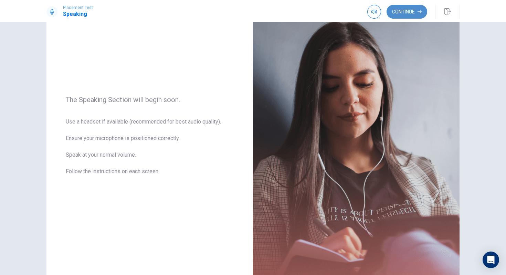
click at [414, 13] on button "Continue" at bounding box center [407, 12] width 41 height 14
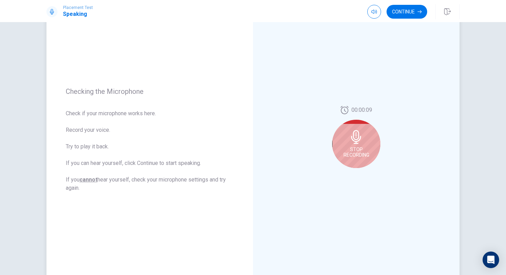
click at [350, 150] on span "Stop Recording" at bounding box center [357, 151] width 26 height 11
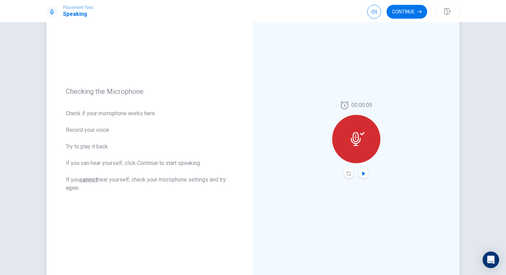
click at [366, 175] on icon "Play Audio" at bounding box center [364, 173] width 4 height 4
click at [415, 13] on button "Continue" at bounding box center [407, 12] width 41 height 14
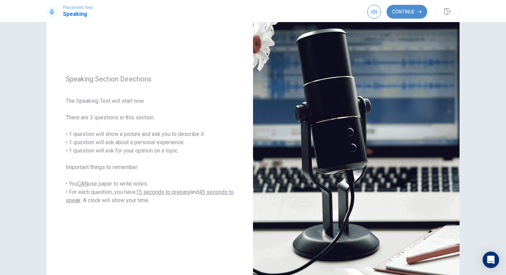
click at [413, 12] on button "Continue" at bounding box center [407, 12] width 41 height 14
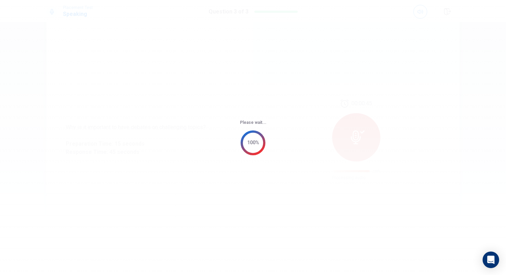
scroll to position [0, 0]
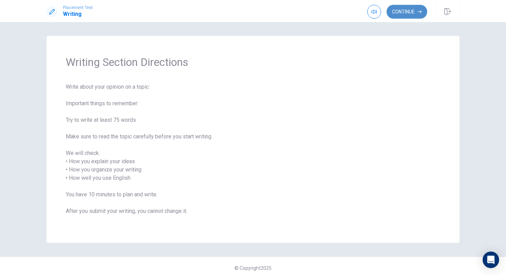
click at [411, 14] on button "Continue" at bounding box center [407, 12] width 41 height 14
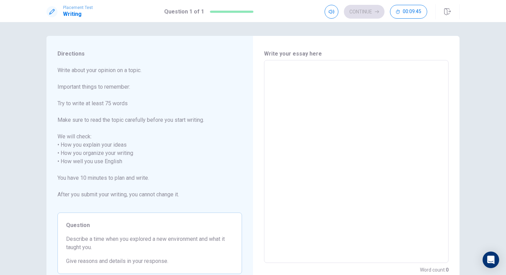
click at [338, 117] on textarea at bounding box center [356, 161] width 175 height 191
type textarea "T"
type textarea "x"
type textarea "Tw"
type textarea "x"
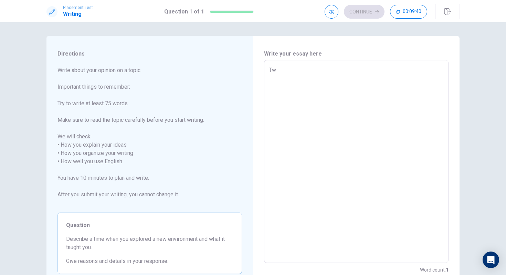
type textarea "Two"
type textarea "x"
type textarea "Two"
type textarea "x"
type textarea "Two y"
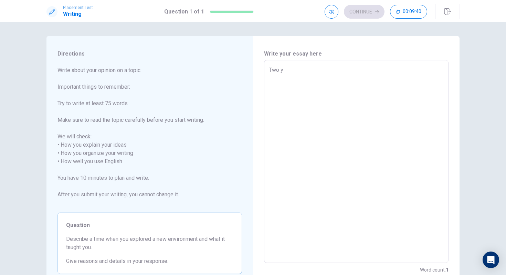
type textarea "x"
type textarea "Two ye"
type textarea "x"
type textarea "Two yea"
type textarea "x"
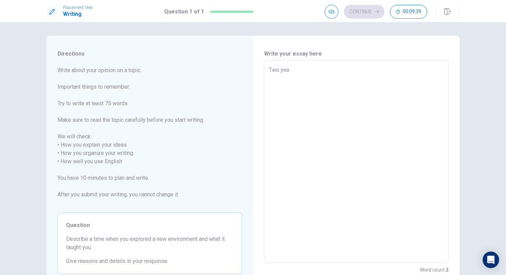
type textarea "Two year"
type textarea "x"
type textarea "Two years"
type textarea "x"
type textarea "Two years"
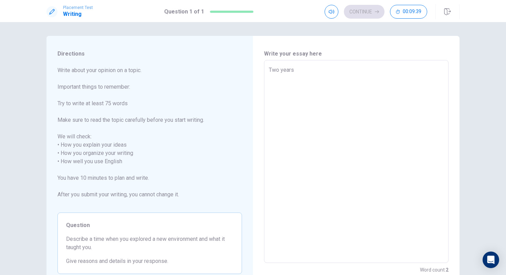
type textarea "x"
type textarea "Two years a"
type textarea "x"
type textarea "Two years ag"
type textarea "x"
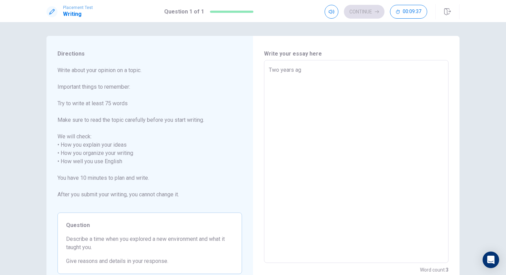
type textarea "[DATE]"
type textarea "x"
type textarea "Two years ag"
type textarea "x"
type textarea "Two years a"
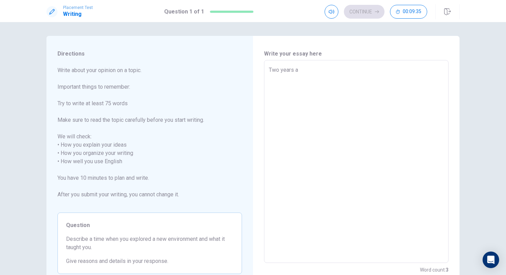
type textarea "x"
type textarea "Two years"
type textarea "x"
type textarea "Two years"
type textarea "x"
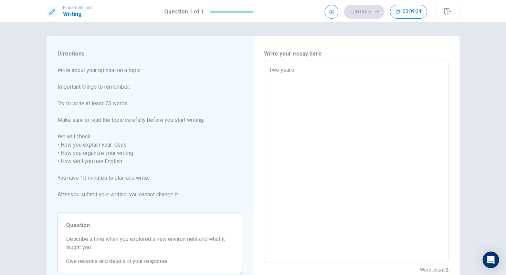
type textarea "Two year"
type textarea "x"
type textarea "Two yea"
type textarea "x"
type textarea "Two ye"
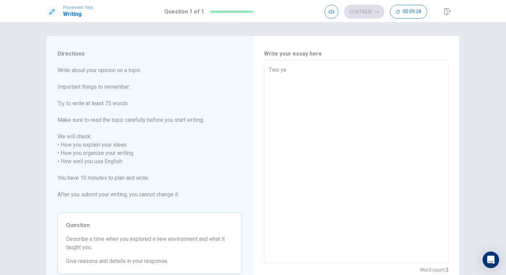
type textarea "x"
type textarea "Two y"
type textarea "x"
type textarea "Two"
type textarea "x"
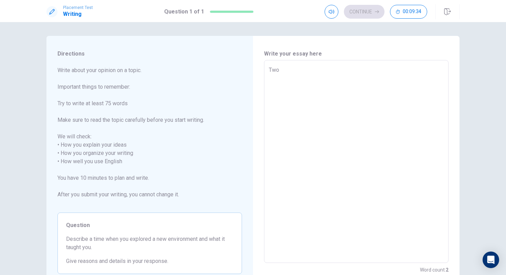
type textarea "Two"
type textarea "x"
type textarea "Tw"
type textarea "x"
type textarea "T"
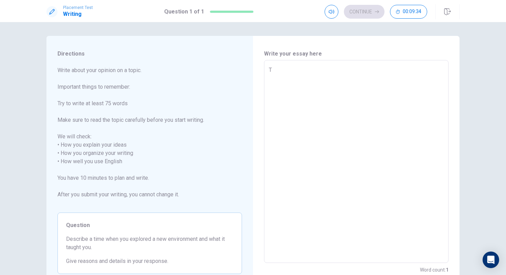
type textarea "x"
type textarea "P"
type textarea "x"
type textarea "Pe"
type textarea "x"
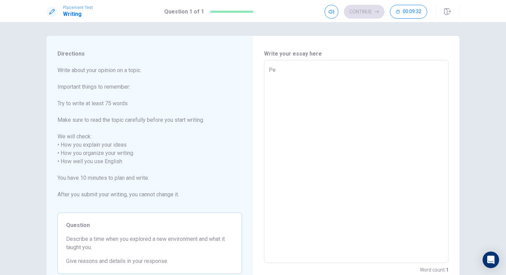
type textarea "Peo"
type textarea "x"
type textarea "Peop"
type textarea "x"
type textarea "Peopl"
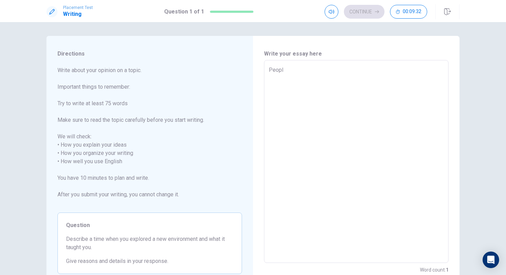
type textarea "x"
type textarea "People"
type textarea "x"
type textarea "People"
type textarea "x"
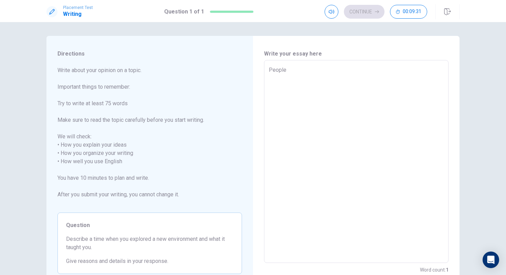
type textarea "People d"
type textarea "x"
type textarea "People de"
type textarea "x"
type textarea "People dev"
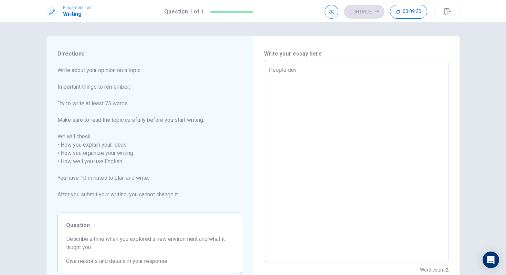
type textarea "x"
type textarea "People deve"
type textarea "x"
type textarea "People devel"
type textarea "x"
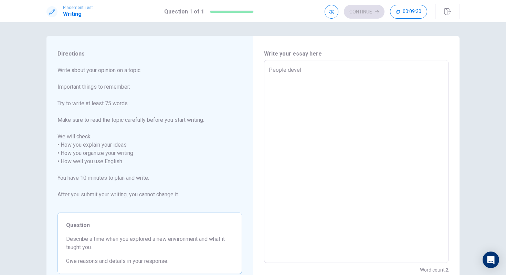
type textarea "People develo"
type textarea "x"
type textarea "People develop"
type textarea "x"
type textarea "People develop"
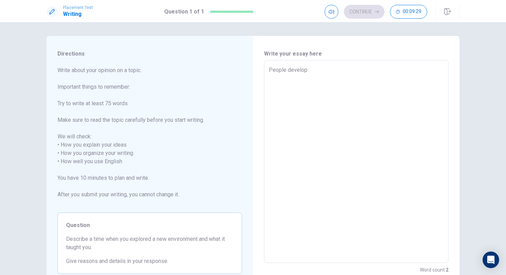
type textarea "x"
type textarea "People develop b"
type textarea "x"
type textarea "People develop be"
type textarea "x"
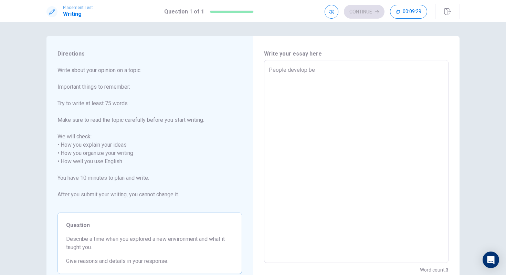
type textarea "People develop bes"
type textarea "x"
type textarea "People develop best"
type textarea "x"
type textarea "People develop best"
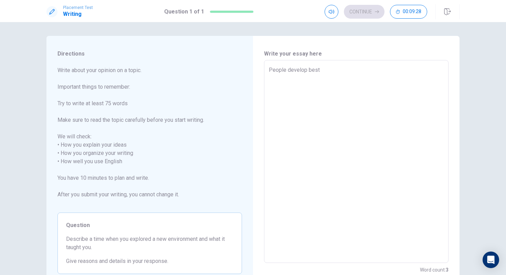
type textarea "x"
type textarea "People develop best w"
type textarea "x"
type textarea "People develop best wh"
type textarea "x"
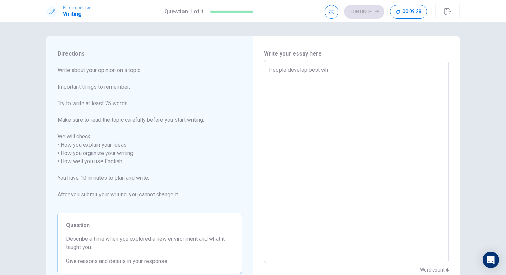
type textarea "People develop best whe"
type textarea "x"
type textarea "People develop best when"
type textarea "x"
type textarea "People develop best when"
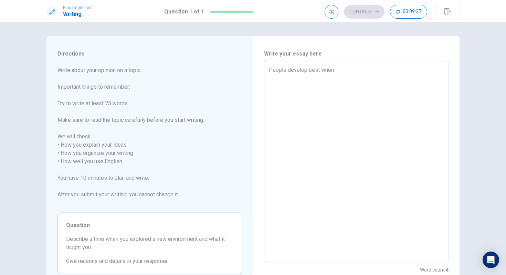
type textarea "x"
type textarea "People develop best when p"
type textarea "x"
type textarea "People develop best when pu"
type textarea "x"
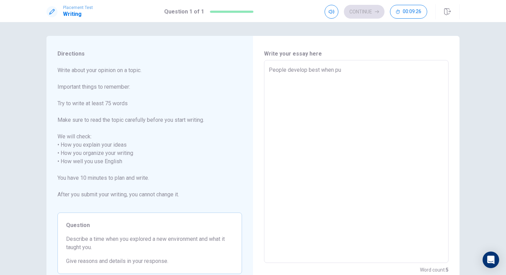
type textarea "People develop best when put"
type textarea "x"
type textarea "People develop best when put"
type textarea "x"
type textarea "People develop best when put i"
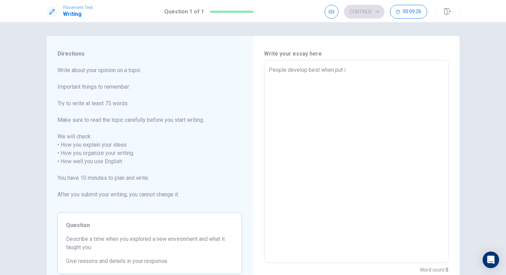
type textarea "x"
type textarea "People develop best when put in"
type textarea "x"
type textarea "People develop best when put in"
type textarea "x"
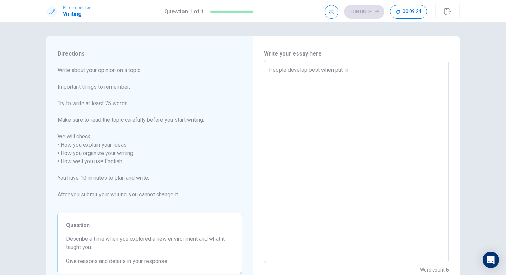
type textarea "People develop best when put in u"
type textarea "x"
type textarea "People develop best when put in un"
type textarea "x"
type textarea "People develop best when put in unr"
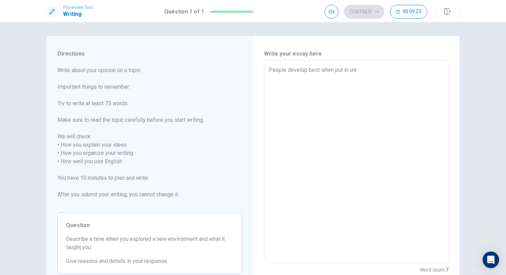
type textarea "x"
type textarea "People develop best when put in unre"
type textarea "x"
type textarea "People develop best when put in unreg"
type textarea "x"
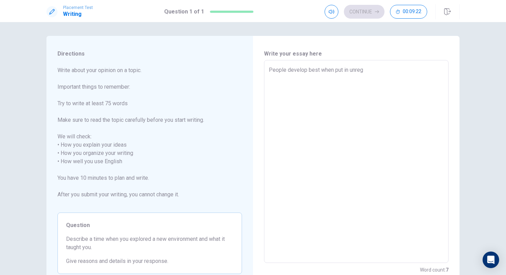
type textarea "People develop best when put in unregu"
type textarea "x"
type textarea "People develop best when put in unregul"
type textarea "x"
type textarea "People develop best when put in unregula"
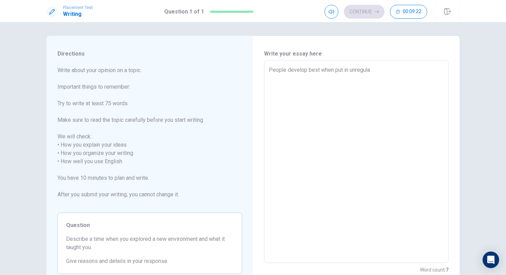
type textarea "x"
type textarea "People develop best when put in unregular"
type textarea "x"
type textarea "People develop best when put in unregular"
type textarea "x"
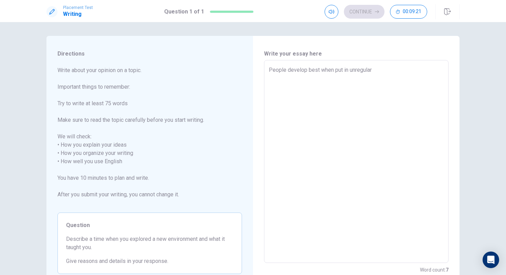
type textarea "People develop best when put in unregular a"
type textarea "x"
type textarea "People develop best when put in unregular an"
type textarea "x"
type textarea "People develop best when put in unregular and"
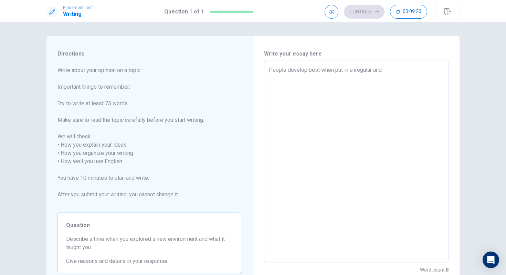
type textarea "x"
type textarea "People develop best when put in unregular and"
type textarea "x"
type textarea "People develop best when put in unregular and c"
type textarea "x"
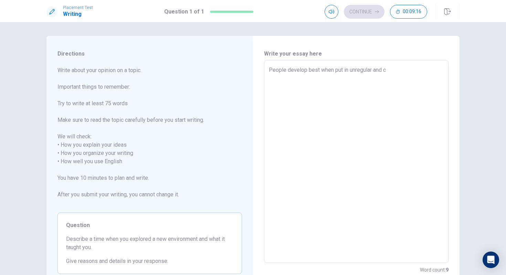
type textarea "People develop best when put in unregular and cr"
type textarea "x"
type textarea "People develop best when put in unregular and cri"
type textarea "x"
type textarea "People develop best when put in unregular and crit"
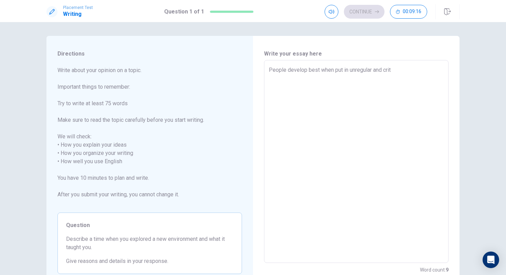
type textarea "x"
type textarea "People develop best when put in unregular and criti"
type textarea "x"
type textarea "People develop best when put in unregular and critiv"
type textarea "x"
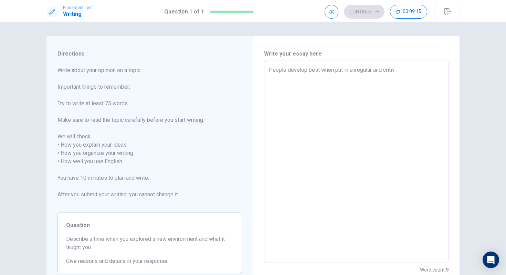
type textarea "People develop best when put in unregular and critiva"
type textarea "x"
type textarea "People develop best when put in unregular and critiv"
type textarea "x"
type textarea "People develop best when put in unregular and criti"
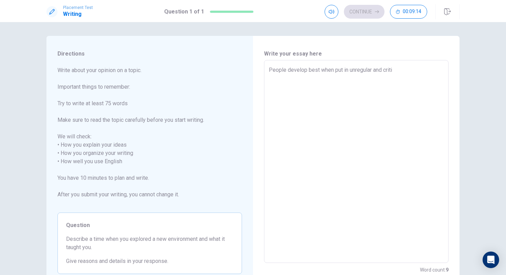
type textarea "x"
type textarea "People develop best when put in unregular and critic"
type textarea "x"
type textarea "People develop best when put in unregular and critica"
type textarea "x"
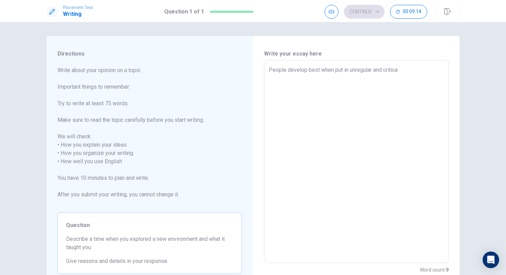
type textarea "People develop best when put in unregular and critical"
type textarea "x"
type textarea "People develop best when put in unregular and critical"
type textarea "x"
type textarea "People develop best when put in unregular and critical s"
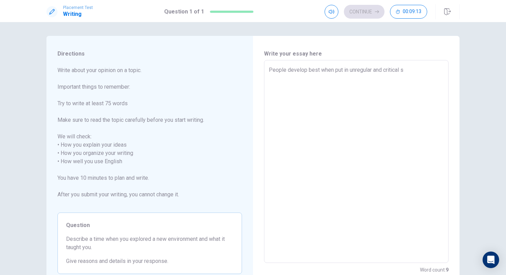
type textarea "x"
type textarea "People develop best when put in unregular and critical si"
type textarea "x"
type textarea "People develop best when put in unregular and critical sit"
type textarea "x"
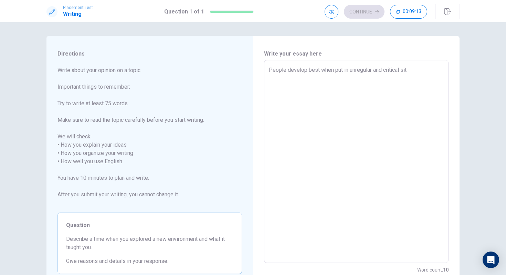
type textarea "People develop best when put in unregular and critical situ"
type textarea "x"
type textarea "People develop best when put in unregular and critical situa"
type textarea "x"
type textarea "People develop best when put in unregular and critical situat"
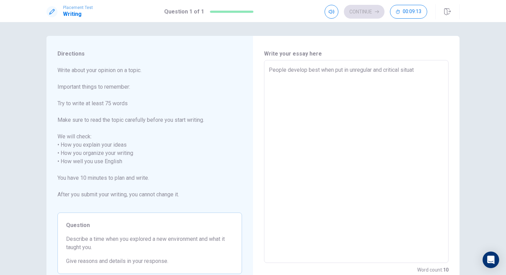
type textarea "x"
type textarea "People develop best when put in unregular and critical situati"
type textarea "x"
type textarea "People develop best when put in unregular and critical situatii"
type textarea "x"
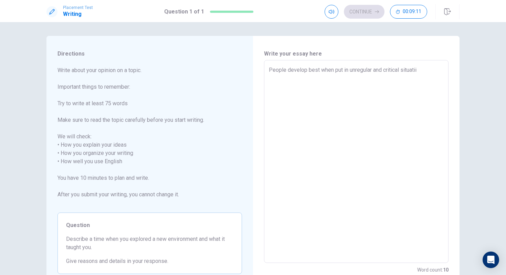
type textarea "People develop best when put in unregular and critical situati"
type textarea "x"
type textarea "People develop best when put in unregular and critical situatio"
type textarea "x"
type textarea "People develop best when put in unregular and critical situation"
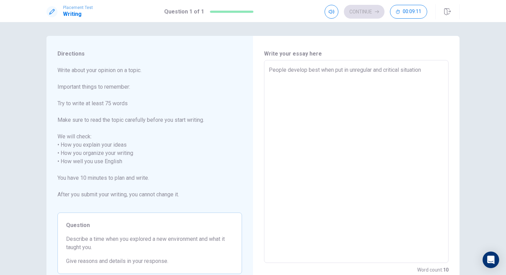
type textarea "x"
type textarea "People develop best when put in unregular and critical situations"
type textarea "x"
type textarea "People develop best when put in unregular and critical situations,"
type textarea "x"
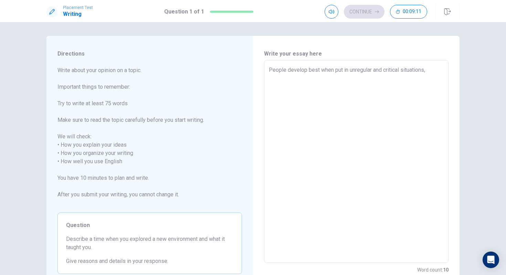
type textarea "People develop best when put in unregular and critical situations,"
type textarea "x"
type textarea "People develop best when put in unregular and critical situations,"
click at [388, 79] on textarea "People develop best when put in unregular and critical situations and circumsta…" at bounding box center [356, 161] width 175 height 191
click at [426, 80] on textarea "People develop best when put in unregular and critical situations and circumsta…" at bounding box center [356, 161] width 175 height 191
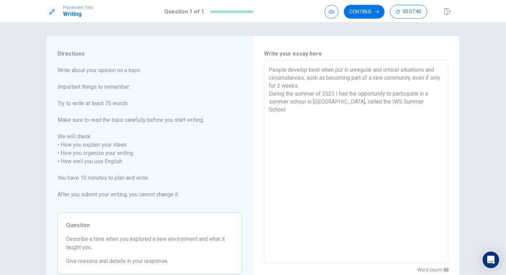
click at [329, 103] on textarea "People develop best when put in unregular and critical situations and circumsta…" at bounding box center [356, 161] width 175 height 191
click at [425, 103] on textarea "People develop best when put in unregular and critical situations and circumsta…" at bounding box center [356, 161] width 175 height 191
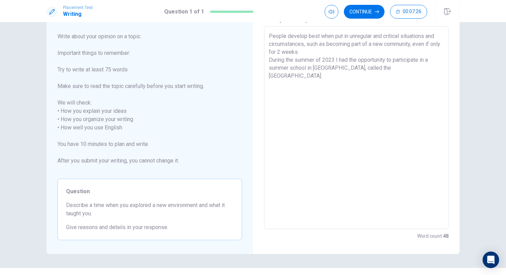
scroll to position [35, 0]
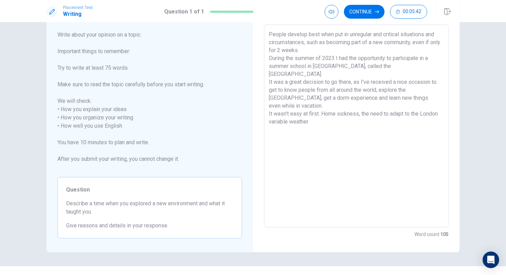
click at [271, 113] on textarea "People develop best when put in unregular and critical situations and circumsta…" at bounding box center [356, 125] width 175 height 191
click at [270, 114] on textarea "People develop best when put in unregular and critical situations and circumsta…" at bounding box center [356, 125] width 175 height 191
click at [367, 88] on textarea "People develop best when put in unregular and critical situations and circumsta…" at bounding box center [356, 125] width 175 height 191
click at [340, 118] on textarea "People develop best when put in unregular and critical situations and circumsta…" at bounding box center [356, 125] width 175 height 191
drag, startPoint x: 268, startPoint y: 114, endPoint x: 300, endPoint y: 112, distance: 32.1
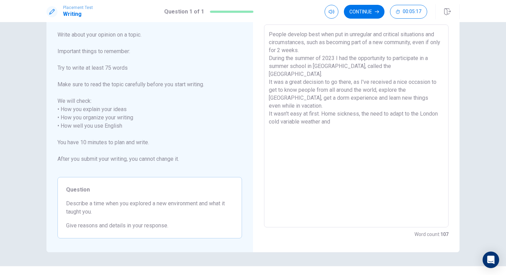
click at [300, 112] on div "People develop best when put in unregular and critical situations and circumsta…" at bounding box center [356, 125] width 185 height 203
click at [300, 112] on textarea "People develop best when put in unregular and critical situations and circumsta…" at bounding box center [356, 125] width 175 height 191
click at [423, 106] on textarea "People develop best when put in unregular and critical situations and circumsta…" at bounding box center [356, 125] width 175 height 191
click at [362, 104] on textarea "People develop best when put in unregular and critical situations and circumsta…" at bounding box center [356, 125] width 175 height 191
click at [354, 107] on textarea "People develop best when put in unregular and critical situations and circumsta…" at bounding box center [356, 125] width 175 height 191
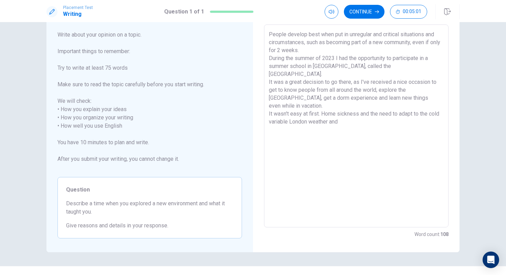
click at [357, 116] on textarea "People develop best when put in unregular and critical situations and circumsta…" at bounding box center [356, 125] width 175 height 191
click at [333, 127] on textarea "People develop best when put in unregular and critical situations and circumsta…" at bounding box center [356, 125] width 175 height 191
click at [335, 121] on textarea "People develop best when put in unregular and critical situations and circumsta…" at bounding box center [356, 125] width 175 height 191
click at [388, 121] on textarea "People develop best when put in unregular and critical situations and circumsta…" at bounding box center [356, 125] width 175 height 191
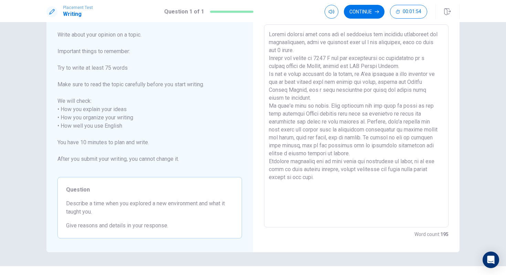
scroll to position [43, 0]
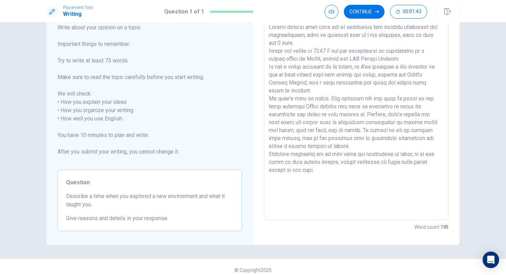
click at [418, 84] on textarea at bounding box center [356, 118] width 175 height 191
click at [415, 85] on textarea at bounding box center [356, 118] width 175 height 191
click at [287, 91] on textarea at bounding box center [356, 118] width 175 height 191
click at [409, 124] on textarea at bounding box center [356, 118] width 175 height 191
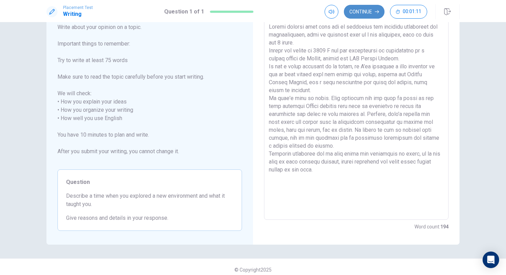
click at [368, 15] on button "Continue" at bounding box center [364, 12] width 41 height 14
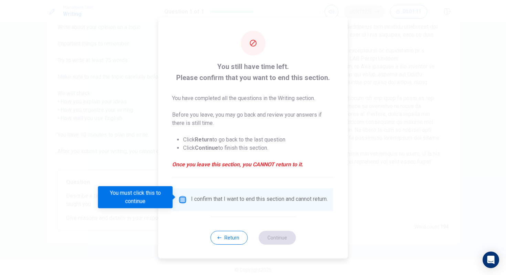
click at [179, 200] on input "You must click this to continue" at bounding box center [183, 199] width 8 height 8
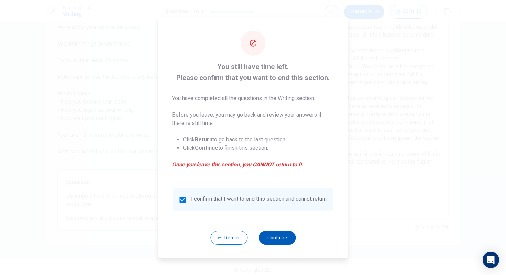
click at [273, 236] on button "Continue" at bounding box center [277, 237] width 37 height 14
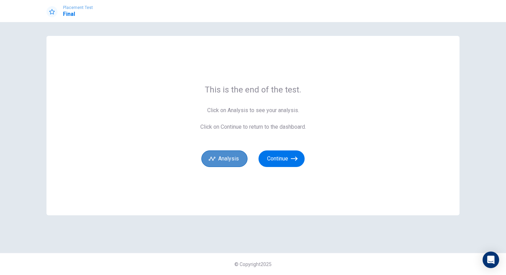
click at [238, 164] on button "Analysis" at bounding box center [225, 158] width 46 height 17
